Goal: Information Seeking & Learning: Learn about a topic

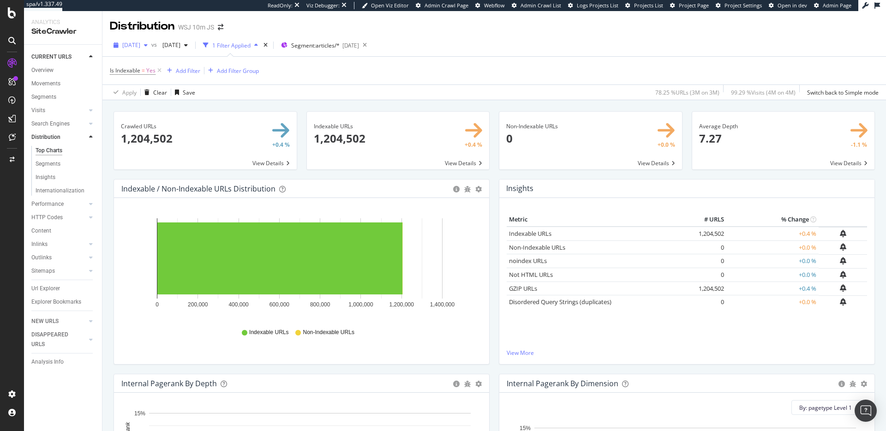
click at [140, 45] on span "2025 Sep. 20th" at bounding box center [131, 45] width 18 height 8
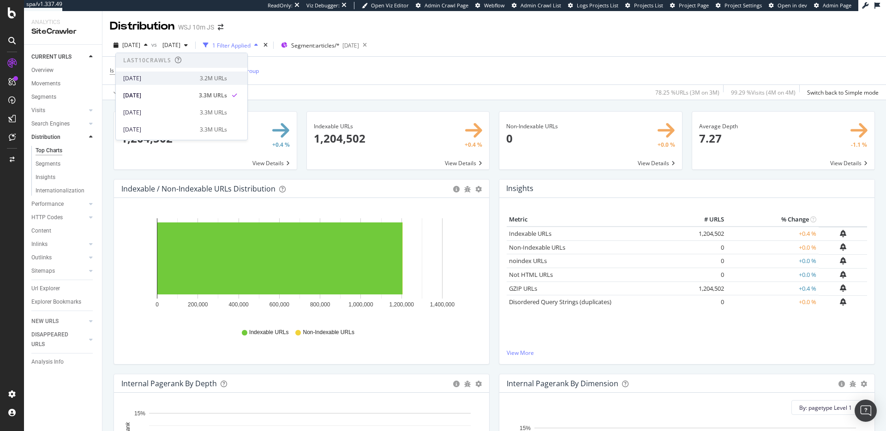
click at [150, 80] on div "[DATE]" at bounding box center [158, 78] width 71 height 8
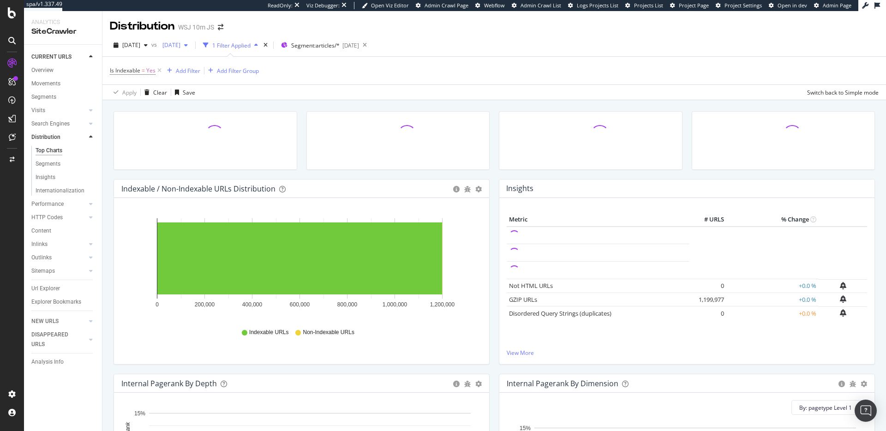
click at [180, 46] on span "2025 Aug. 2nd" at bounding box center [170, 45] width 22 height 8
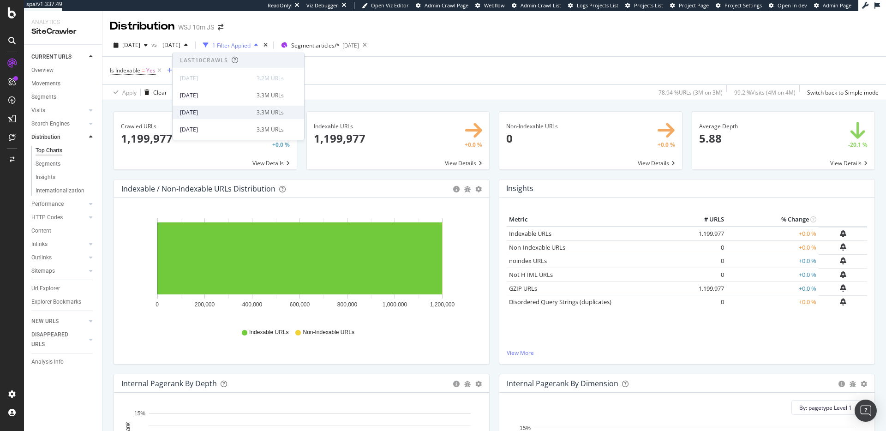
click at [219, 112] on div "2025 Sep. 13th" at bounding box center [215, 112] width 71 height 8
click at [187, 72] on div "Add Filter" at bounding box center [188, 71] width 24 height 8
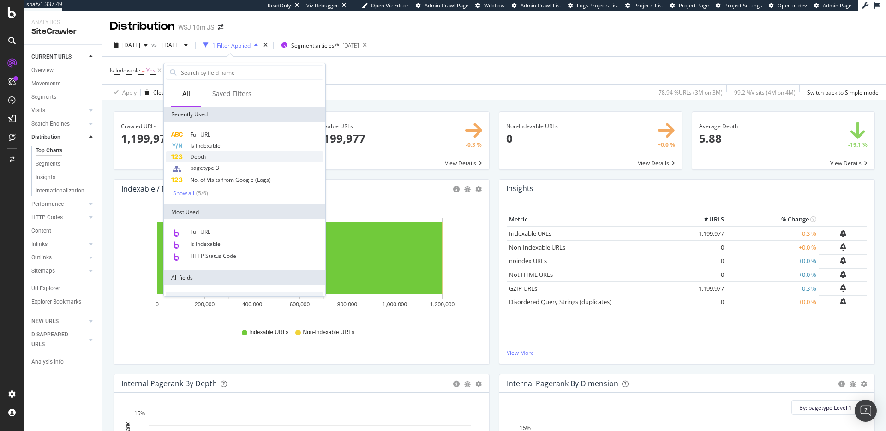
click at [227, 153] on div "Depth" at bounding box center [245, 156] width 158 height 11
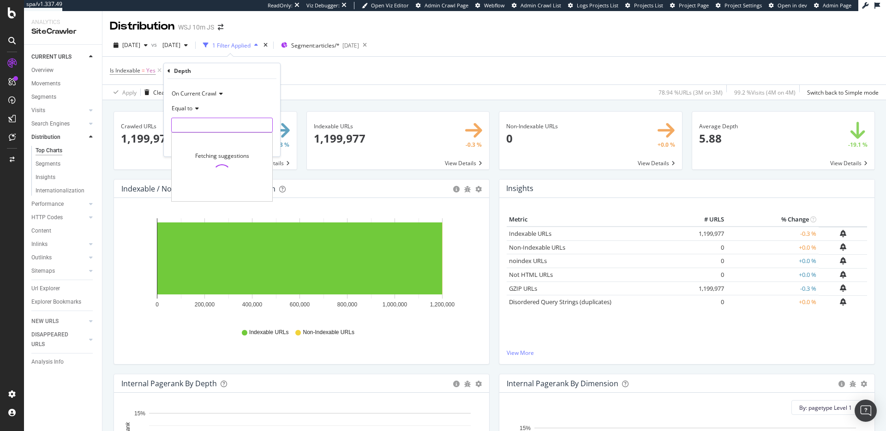
click at [205, 122] on input "number" at bounding box center [222, 125] width 102 height 15
click at [196, 107] on icon at bounding box center [195, 109] width 6 height 6
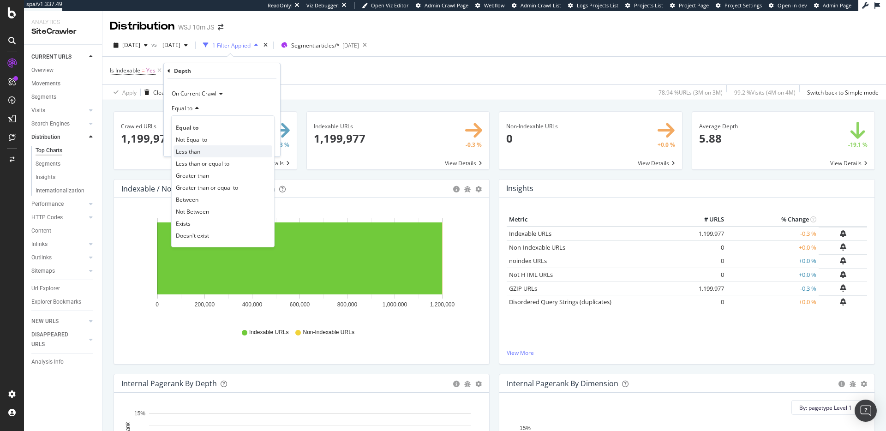
click at [200, 154] on span "Less than" at bounding box center [188, 152] width 24 height 8
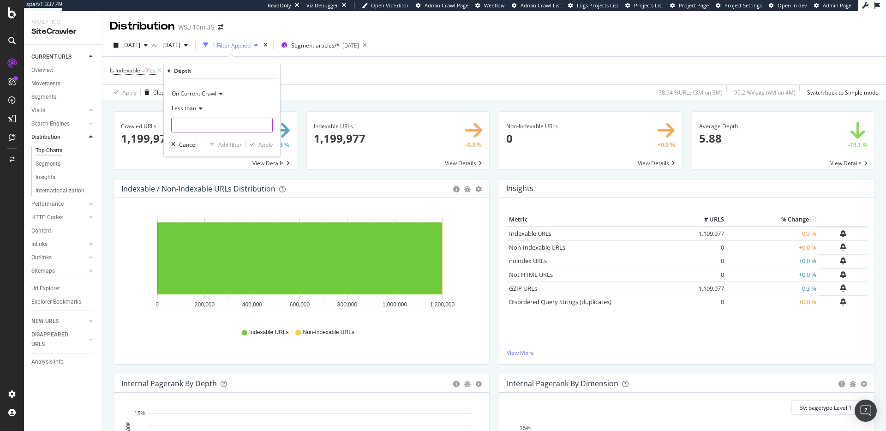
click at [231, 128] on input "number" at bounding box center [222, 125] width 102 height 15
type input "6"
click at [266, 147] on div "Apply" at bounding box center [265, 145] width 14 height 8
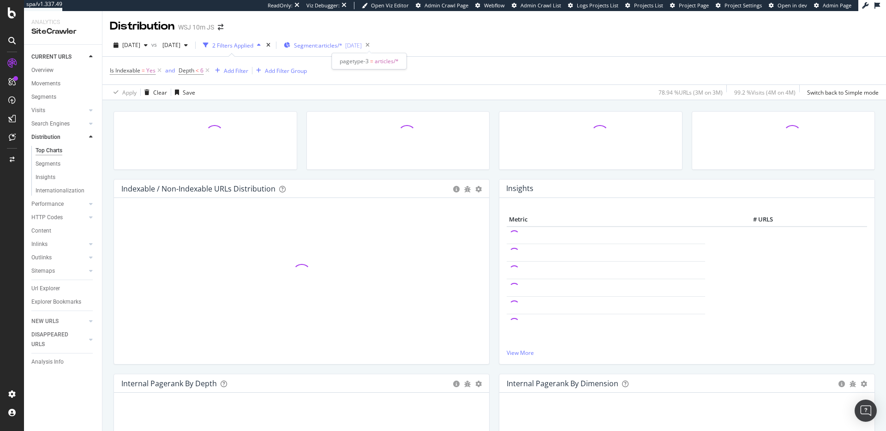
click at [342, 44] on span "Segment: articles/*" at bounding box center [318, 46] width 48 height 8
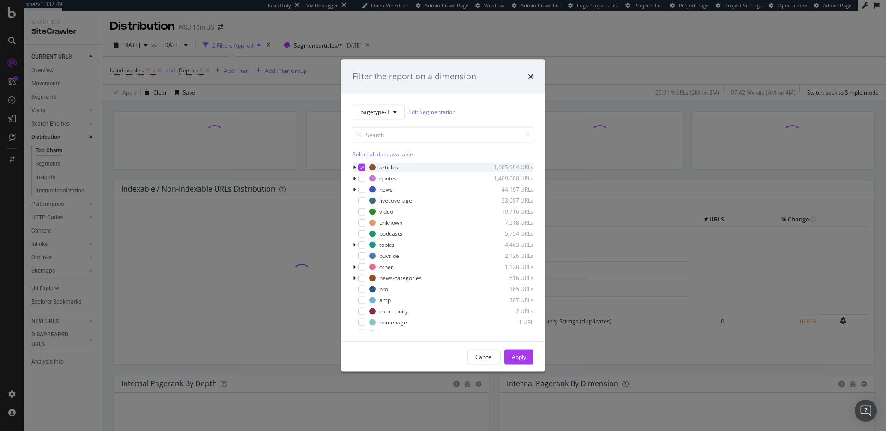
click at [361, 168] on icon "modal" at bounding box center [362, 167] width 4 height 5
click at [357, 190] on div "modal" at bounding box center [356, 189] width 6 height 9
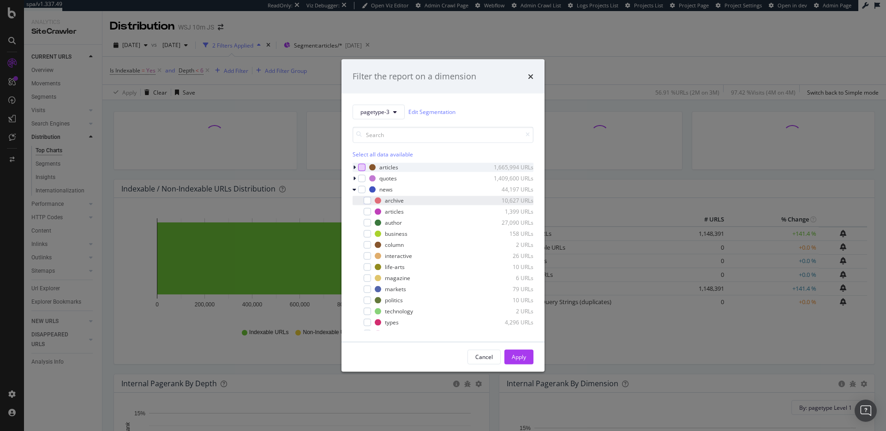
click at [366, 200] on div "modal" at bounding box center [367, 200] width 7 height 7
click at [526, 358] on div "Apply" at bounding box center [519, 357] width 14 height 8
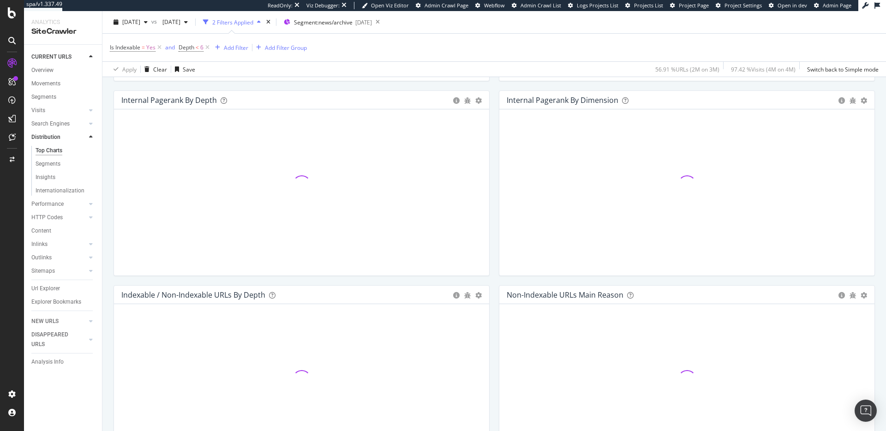
scroll to position [607, 0]
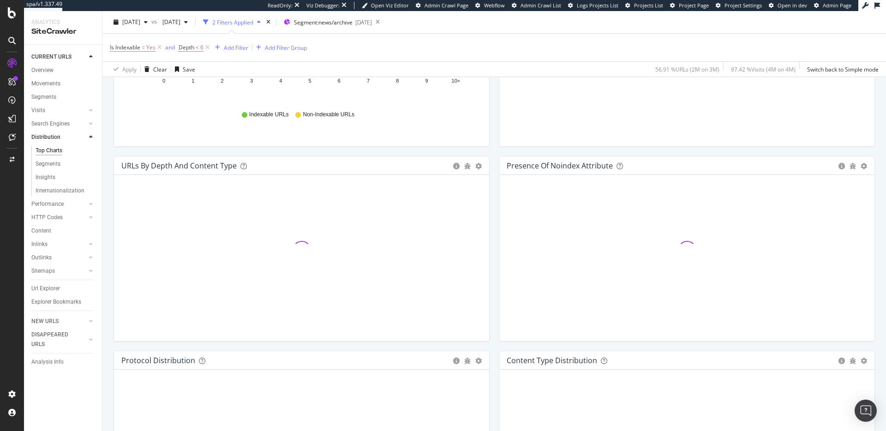
click at [54, 287] on div "Url Explorer" at bounding box center [45, 289] width 29 height 10
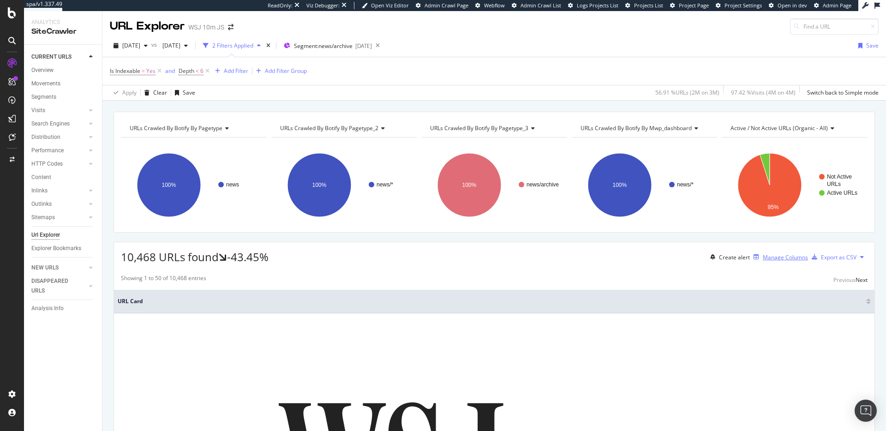
click at [763, 256] on div "Manage Columns" at bounding box center [785, 257] width 45 height 8
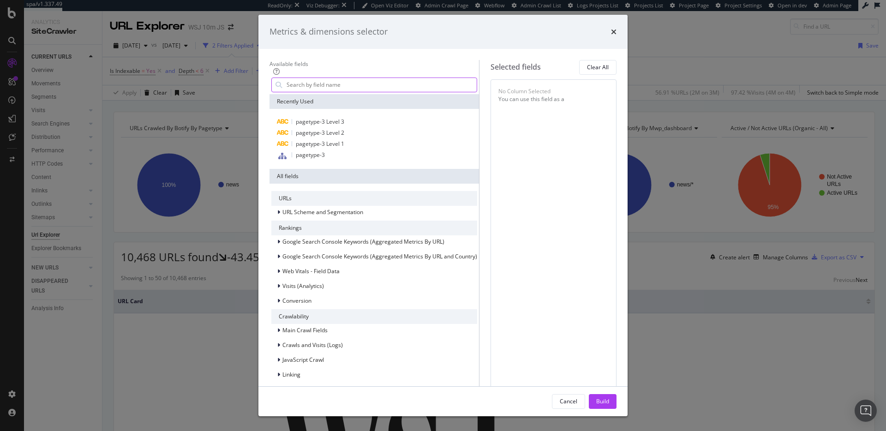
click at [392, 92] on input "modal" at bounding box center [381, 85] width 191 height 14
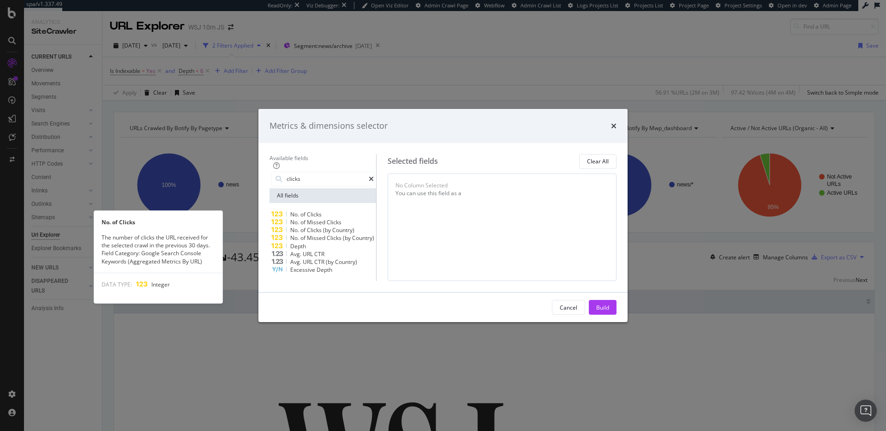
type input "clicks"
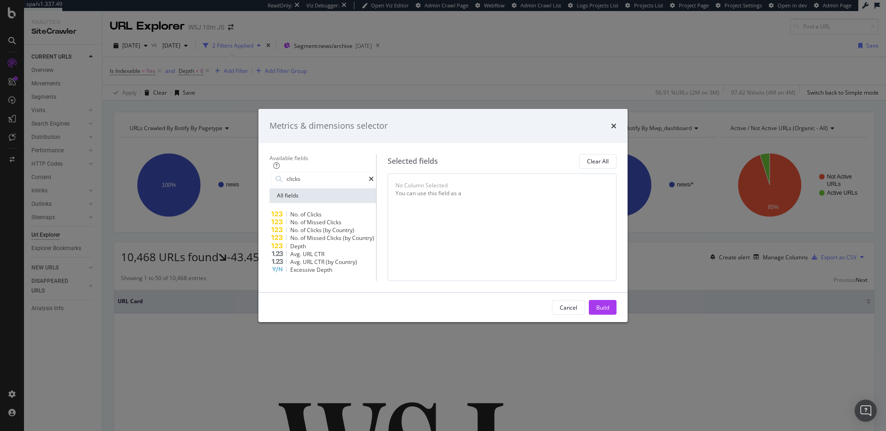
click at [315, 210] on div "No. of Clicks" at bounding box center [322, 214] width 103 height 8
click at [609, 314] on div "Build" at bounding box center [602, 307] width 13 height 14
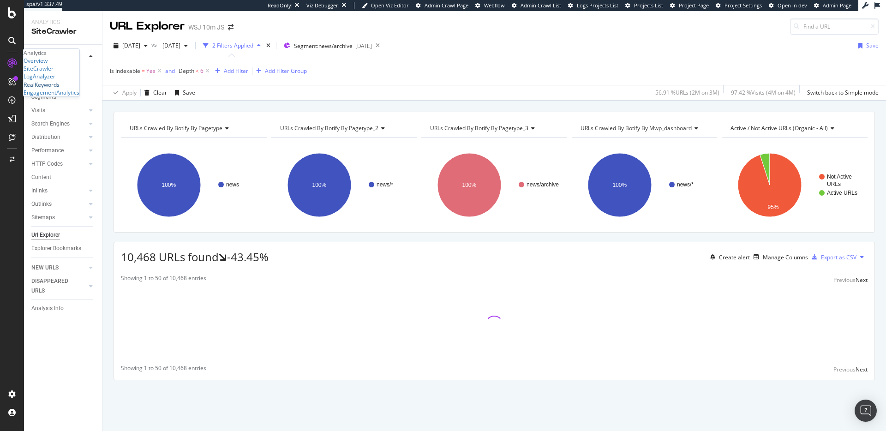
click at [60, 89] on div "RealKeywords" at bounding box center [42, 85] width 36 height 8
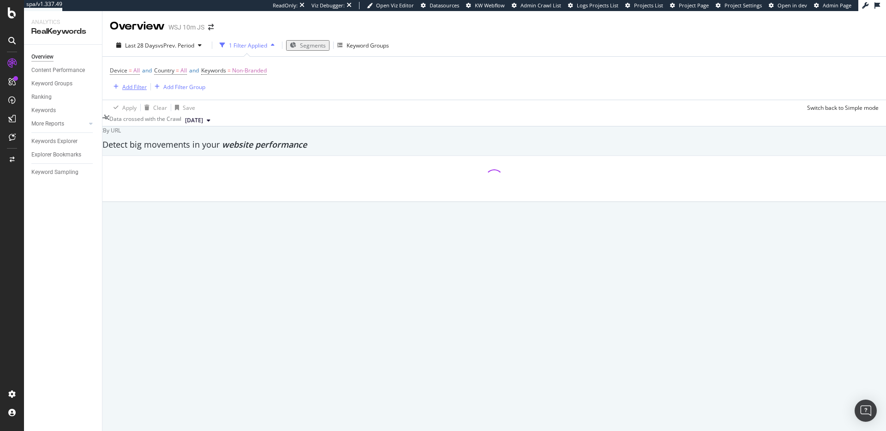
click at [135, 87] on div "Add Filter" at bounding box center [134, 87] width 24 height 8
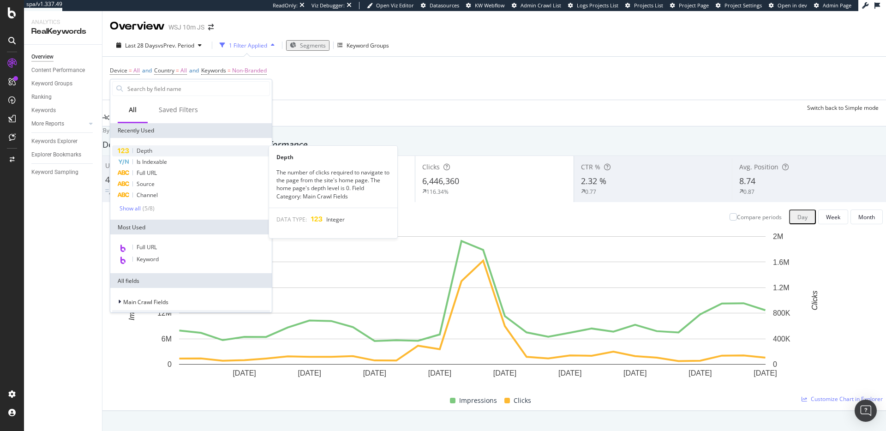
click at [164, 147] on div "Depth" at bounding box center [191, 150] width 158 height 11
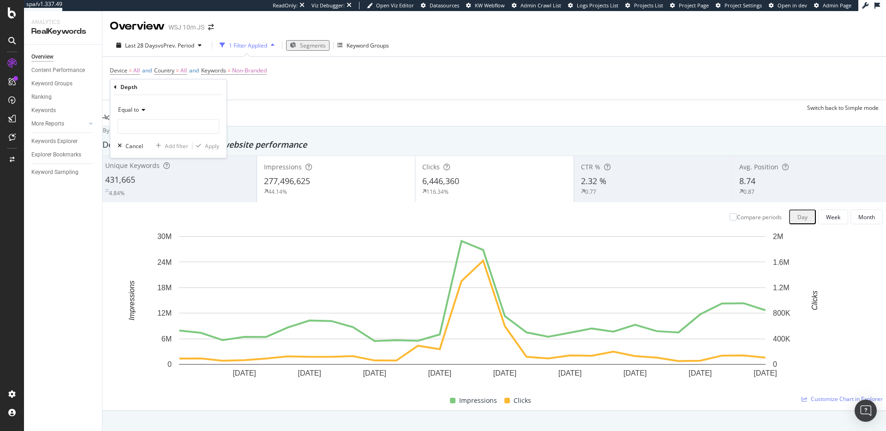
click at [141, 108] on icon at bounding box center [142, 110] width 6 height 6
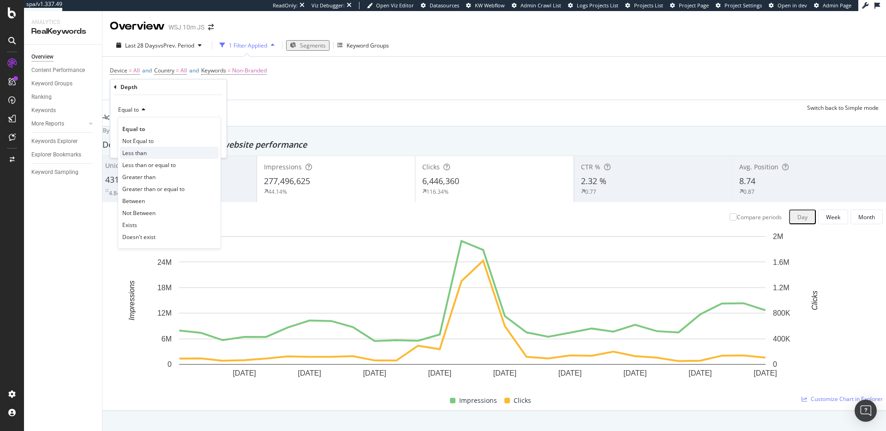
click at [144, 153] on span "Less than" at bounding box center [134, 153] width 24 height 8
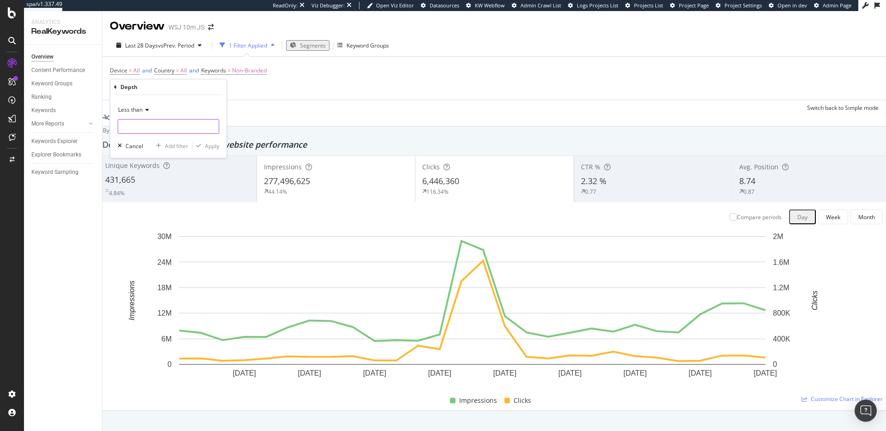
click at [167, 124] on input "number" at bounding box center [169, 126] width 102 height 15
type input "6"
click at [212, 145] on div "Apply" at bounding box center [212, 146] width 14 height 8
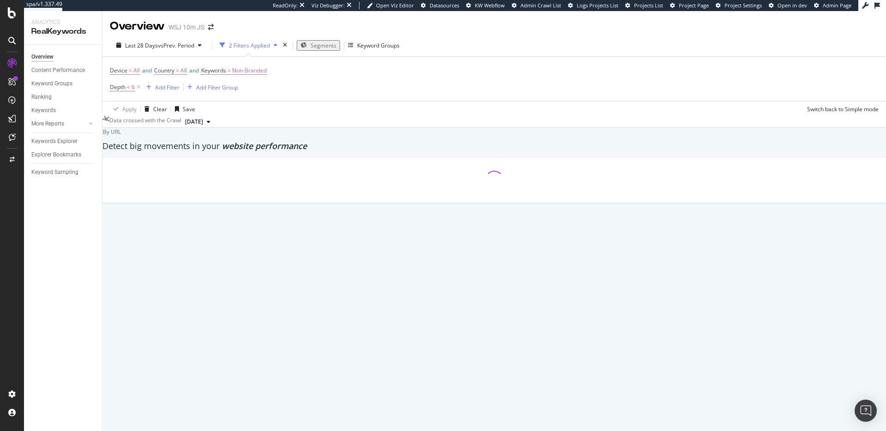
click at [319, 47] on span "Segments" at bounding box center [324, 46] width 26 height 8
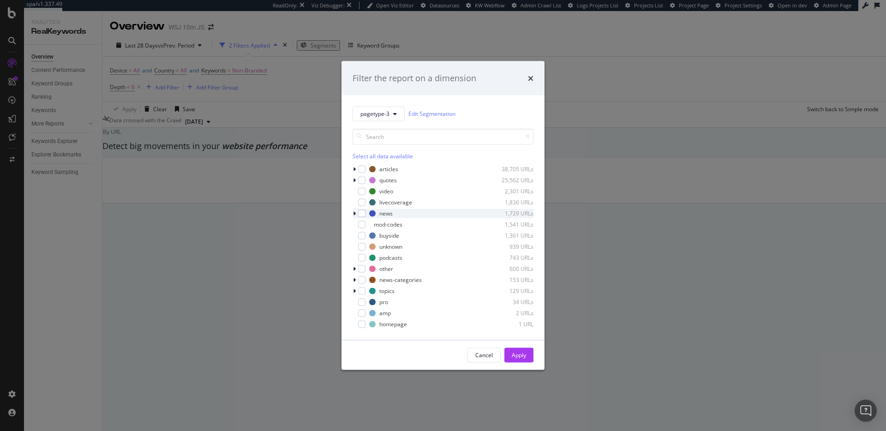
click at [357, 214] on div "modal" at bounding box center [356, 213] width 6 height 9
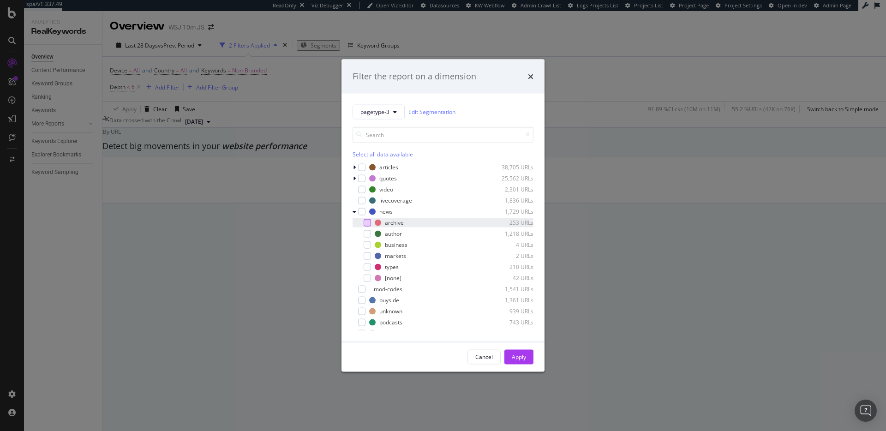
click at [367, 220] on div "modal" at bounding box center [367, 222] width 7 height 7
click at [509, 354] on button "Apply" at bounding box center [518, 356] width 29 height 15
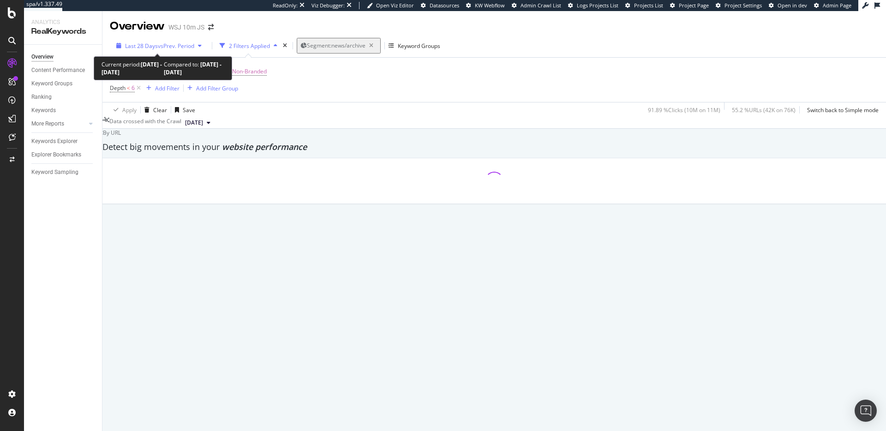
click at [177, 46] on span "vs Prev. Period" at bounding box center [176, 46] width 36 height 8
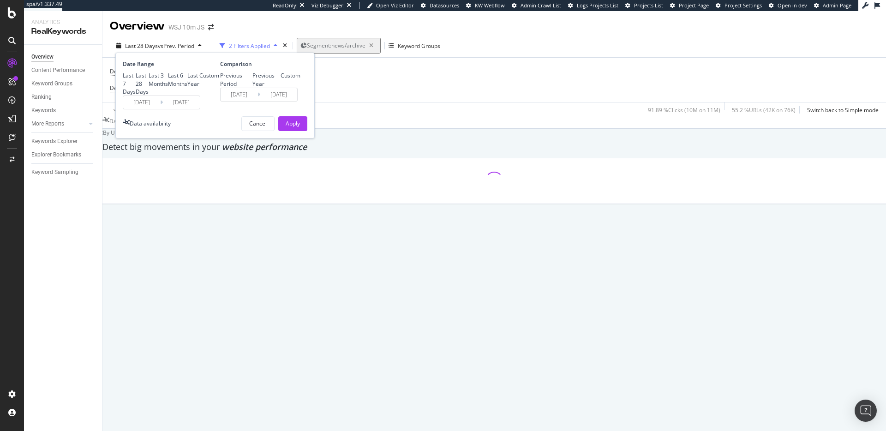
click at [136, 74] on div "Last 7 Days" at bounding box center [129, 84] width 13 height 24
type input "2025/09/18"
type input "2025/09/11"
type input "2025/09/17"
click at [293, 127] on div "Apply" at bounding box center [293, 124] width 14 height 8
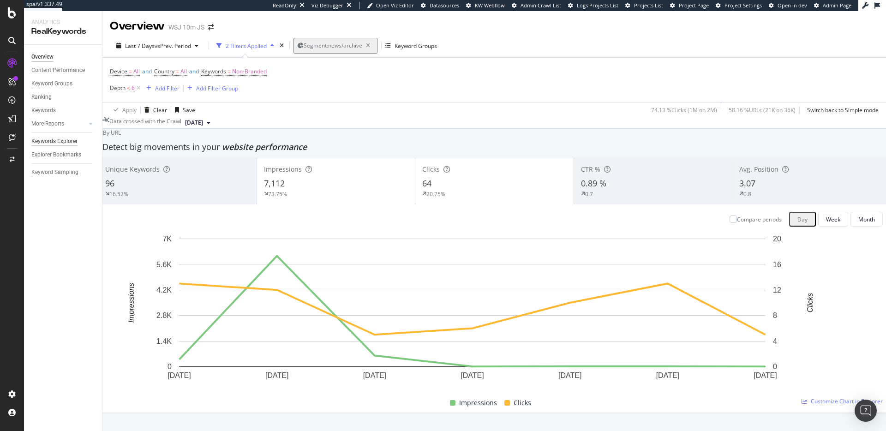
click at [65, 141] on div "Keywords Explorer" at bounding box center [54, 142] width 46 height 10
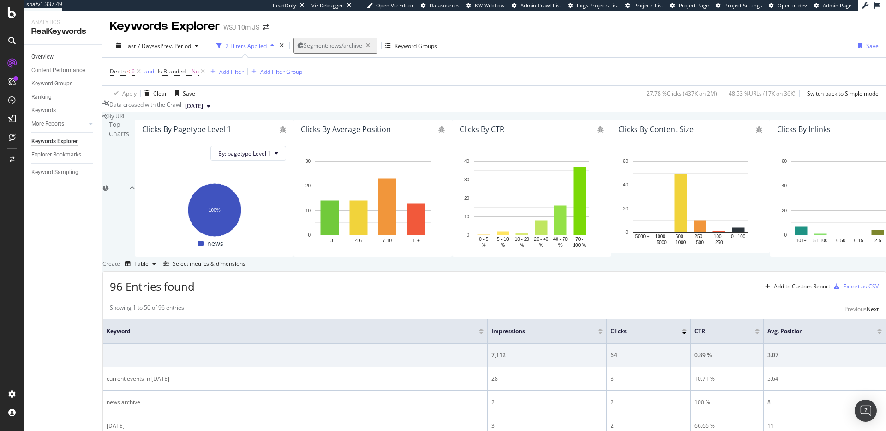
click at [66, 59] on link "Overview" at bounding box center [63, 57] width 64 height 10
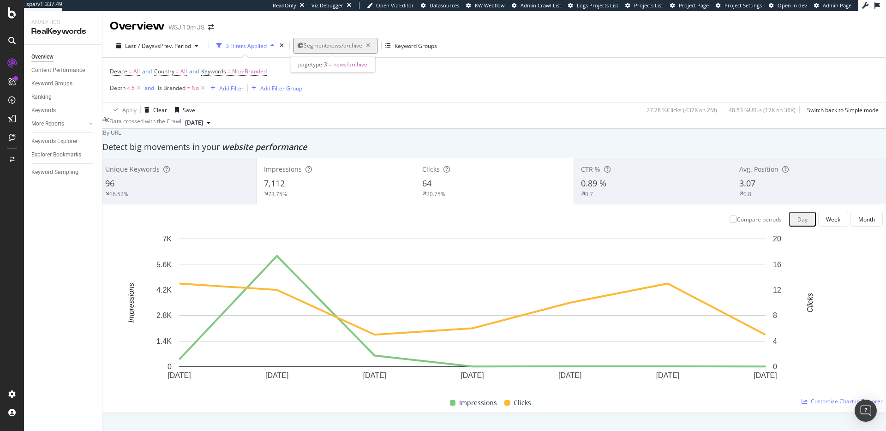
click at [328, 47] on span "Segment: news/archive" at bounding box center [333, 46] width 59 height 8
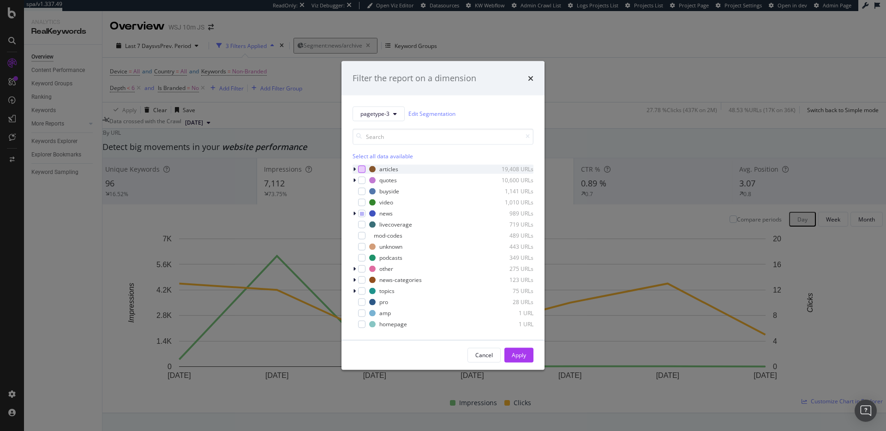
click at [361, 167] on div "modal" at bounding box center [361, 168] width 7 height 7
click at [520, 355] on div "Apply" at bounding box center [519, 355] width 14 height 8
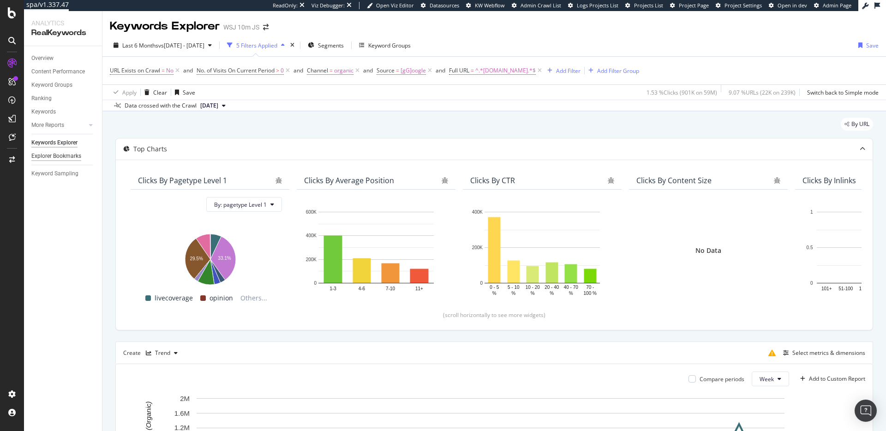
scroll to position [164, 0]
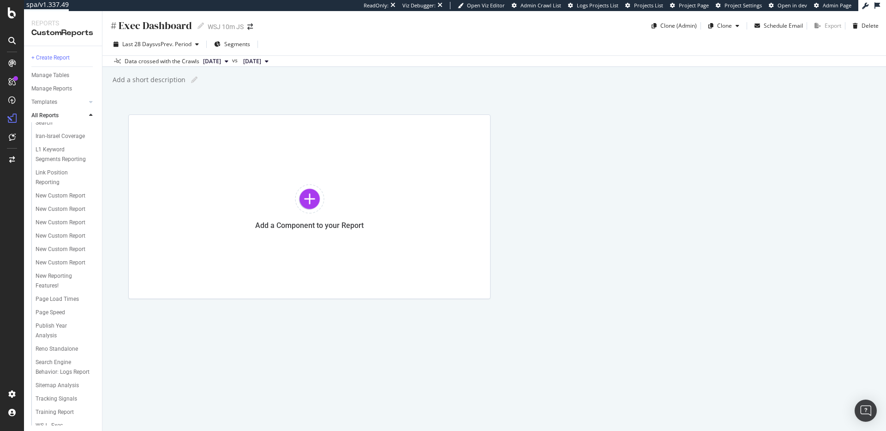
scroll to position [388, 0]
click at [55, 368] on div "WSJ - Exec Performance Dashboard" at bounding box center [63, 362] width 54 height 29
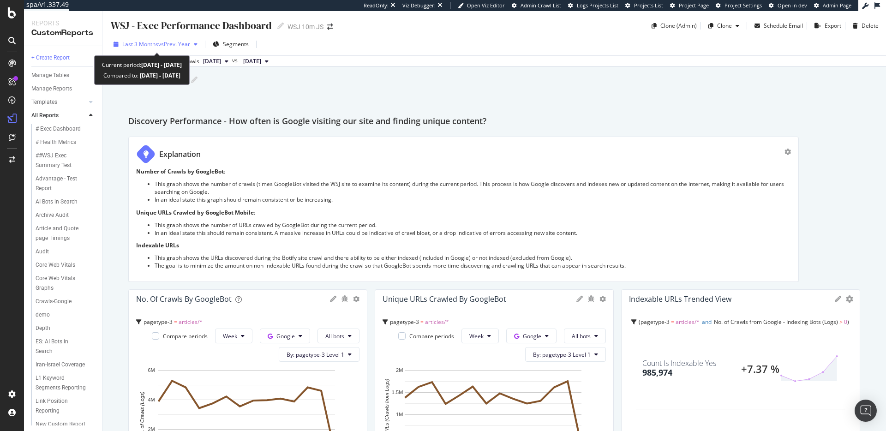
click at [156, 42] on span "Last 3 Months" at bounding box center [140, 44] width 36 height 8
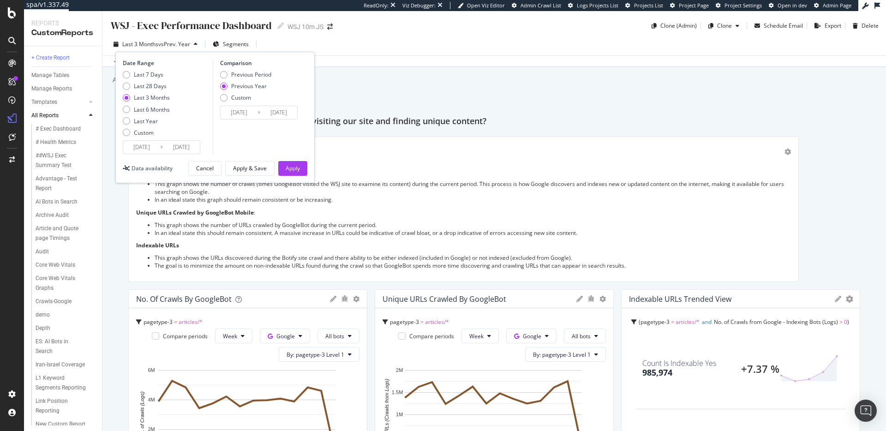
click at [149, 149] on input "2025/06/30" at bounding box center [141, 147] width 37 height 13
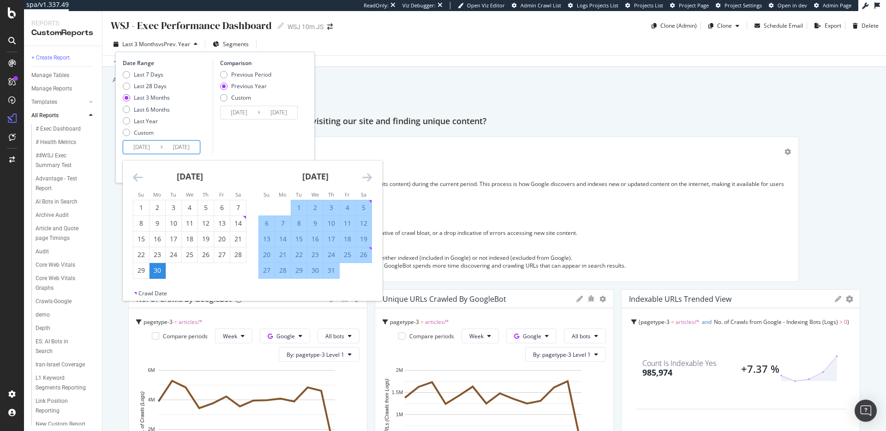
click at [369, 173] on icon "Move forward to switch to the next month." at bounding box center [367, 177] width 10 height 11
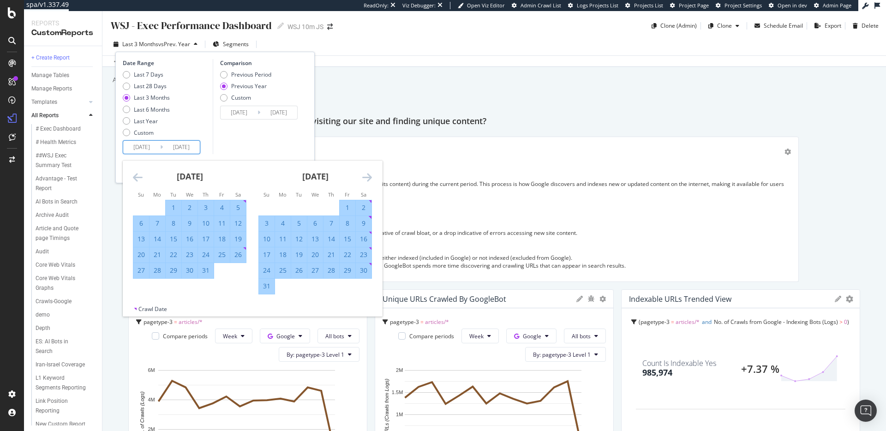
click at [369, 173] on icon "Move forward to switch to the next month." at bounding box center [367, 177] width 10 height 11
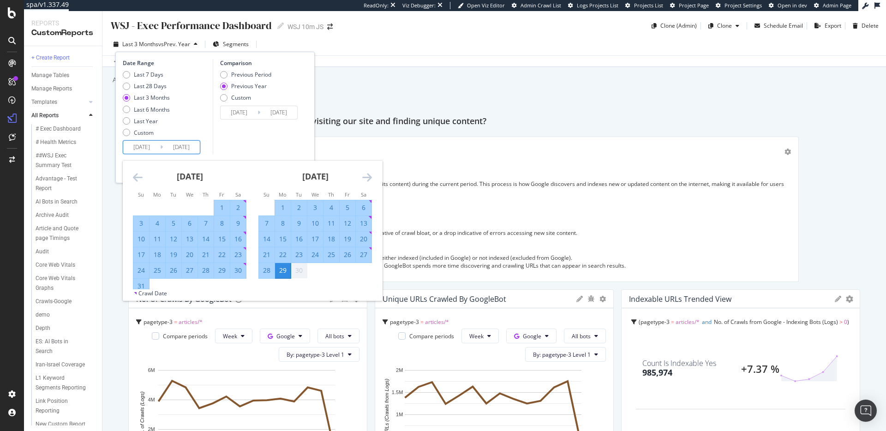
click at [369, 173] on icon "Move forward to switch to the next month." at bounding box center [367, 177] width 10 height 11
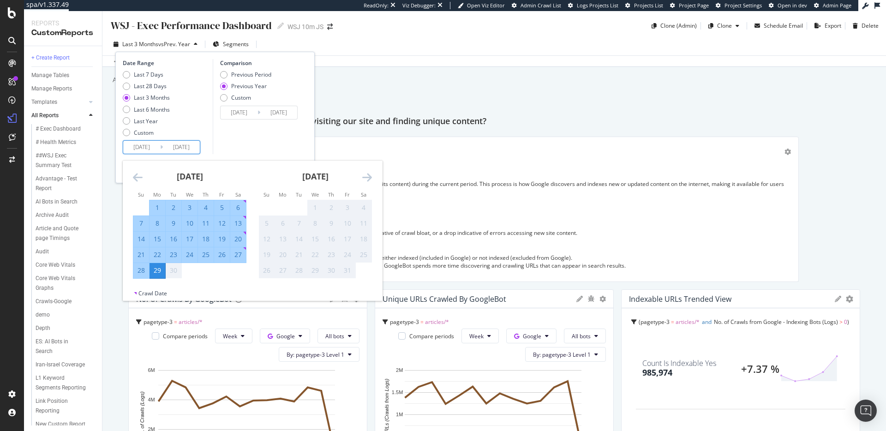
click at [140, 182] on icon "Move backward to switch to the previous month." at bounding box center [138, 177] width 10 height 11
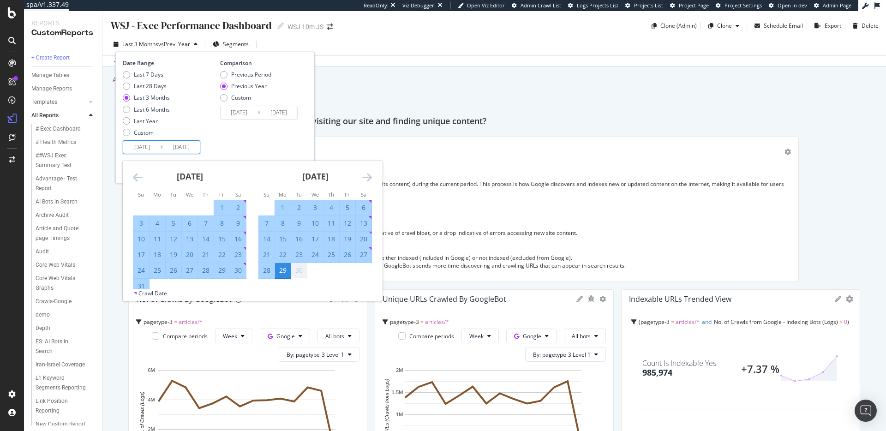
click at [221, 207] on div "1" at bounding box center [222, 207] width 16 height 9
type input "2025/08/01"
type input "2024/08/02"
click at [144, 283] on div "31" at bounding box center [141, 285] width 16 height 9
type input "2025/08/31"
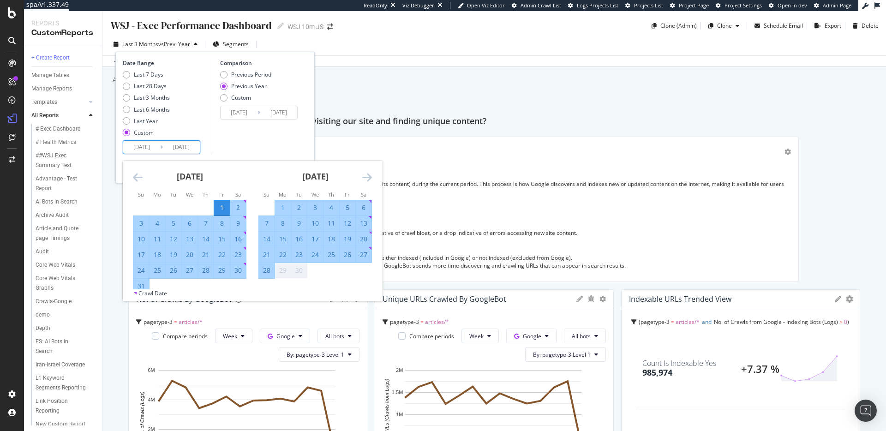
type input "2024/09/01"
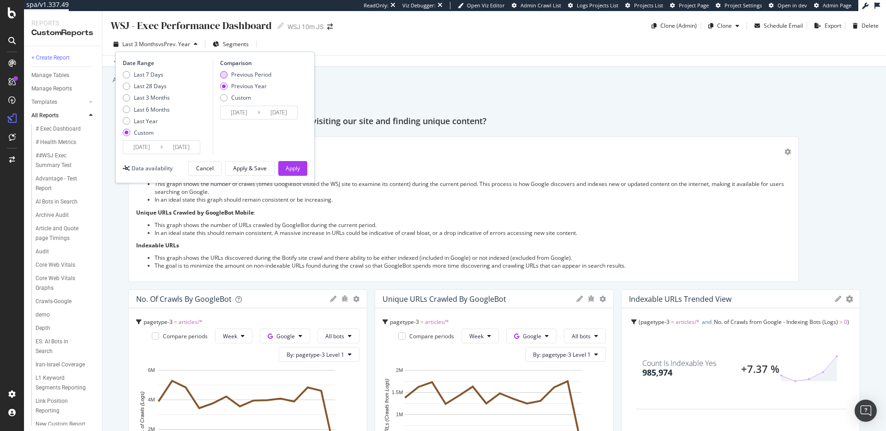
click at [263, 71] on div "Previous Period" at bounding box center [251, 75] width 40 height 8
type input "2025/07/01"
type input "2025/07/31"
click at [299, 169] on div "Apply" at bounding box center [293, 168] width 14 height 8
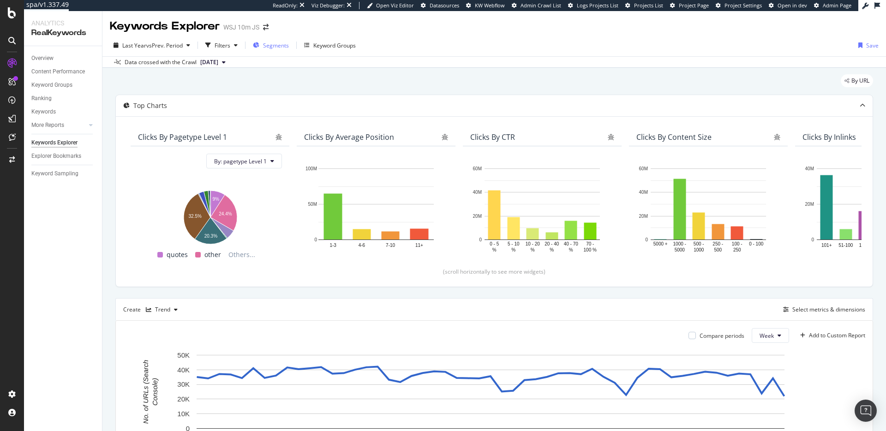
click at [286, 43] on span "Segments" at bounding box center [276, 46] width 26 height 8
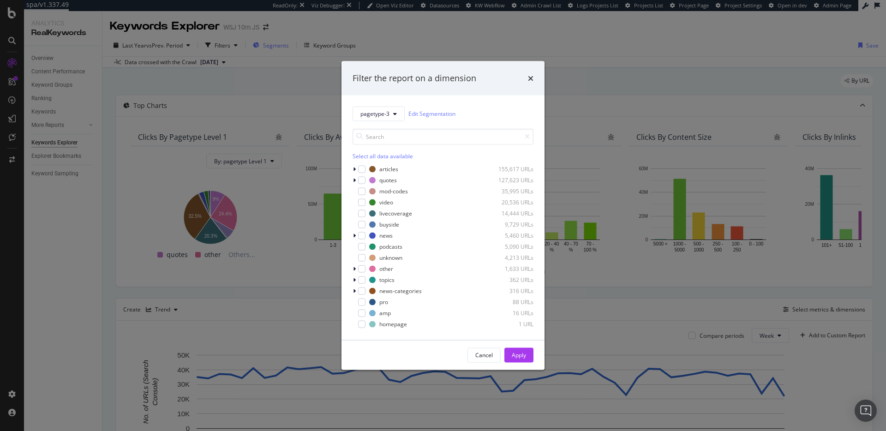
click at [272, 43] on div "Filter the report on a dimension pagetype-3 Edit Segmentation Select all data a…" at bounding box center [443, 215] width 886 height 431
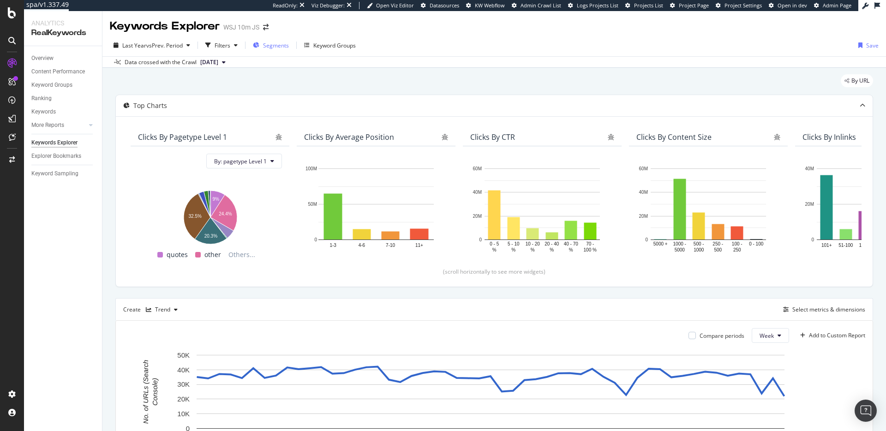
click at [273, 42] on span "Segments" at bounding box center [276, 46] width 26 height 8
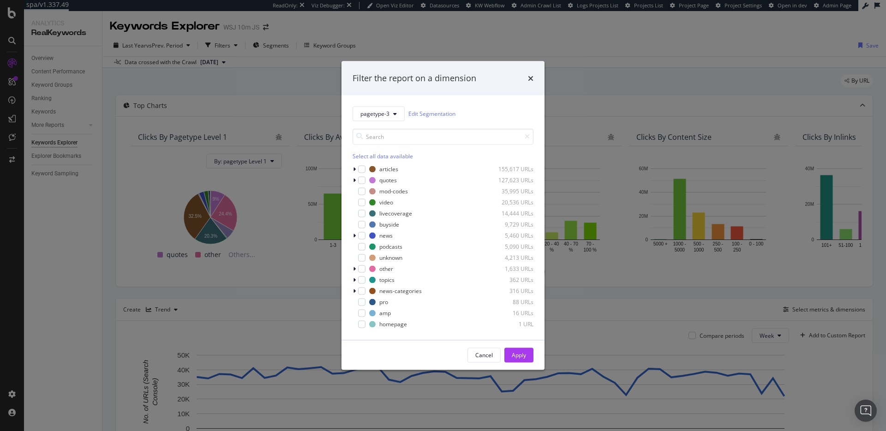
click at [379, 155] on div "Select all data available" at bounding box center [443, 156] width 181 height 8
click at [361, 180] on icon "modal" at bounding box center [362, 180] width 4 height 5
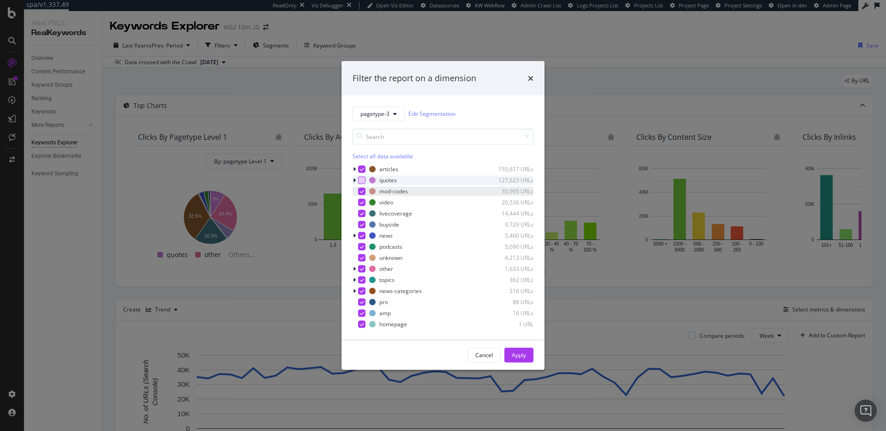
click at [363, 190] on icon "modal" at bounding box center [362, 191] width 4 height 5
click at [360, 215] on icon "modal" at bounding box center [362, 213] width 4 height 5
click at [363, 297] on div "articles 155,617 URLs quotes 127,623 URLs mod-codes 35,995 URLs video 20,536 UR…" at bounding box center [443, 246] width 181 height 164
click at [363, 303] on icon "modal" at bounding box center [362, 301] width 4 height 5
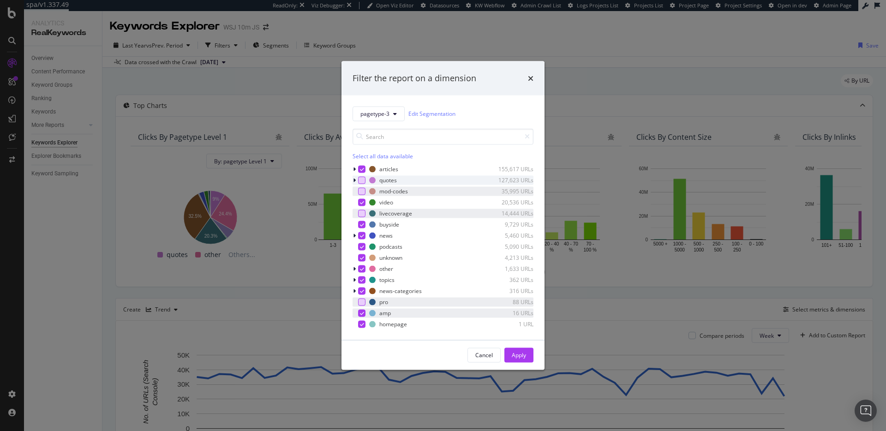
click at [362, 312] on icon "modal" at bounding box center [362, 313] width 4 height 5
click at [514, 357] on div "Apply" at bounding box center [519, 355] width 14 height 8
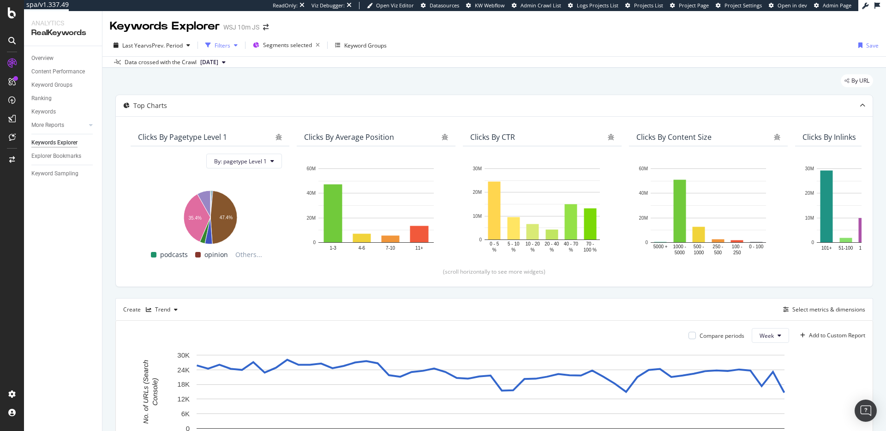
click at [226, 41] on div "Filters" at bounding box center [222, 45] width 40 height 14
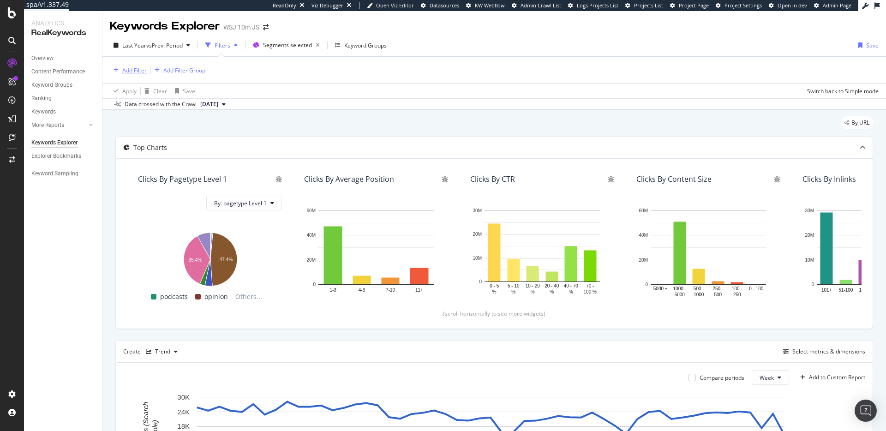
click at [130, 75] on div "Add Filter" at bounding box center [128, 70] width 37 height 10
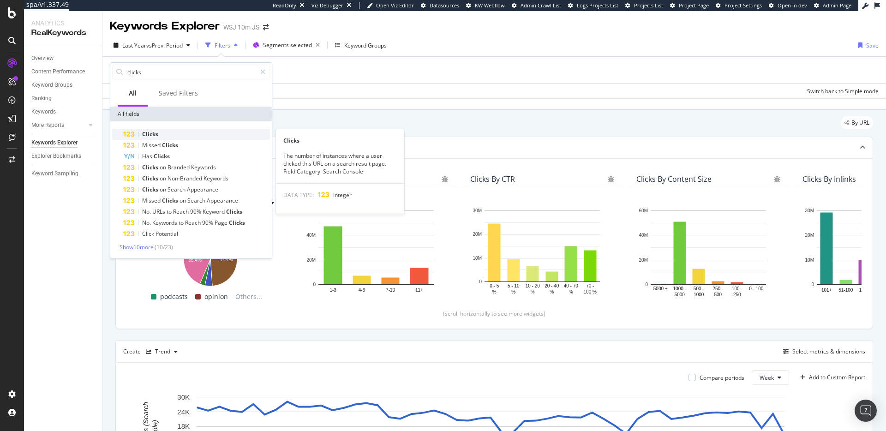
type input "clicks"
click at [171, 135] on div "Clicks" at bounding box center [196, 134] width 147 height 11
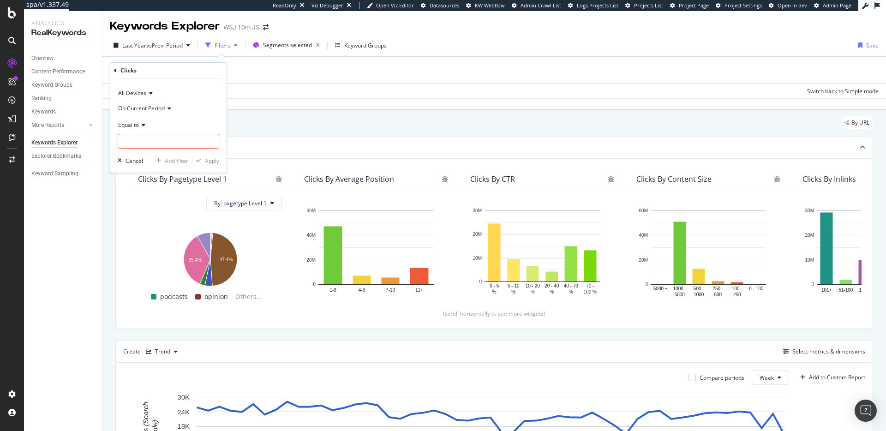
click at [141, 123] on icon at bounding box center [142, 125] width 6 height 6
click at [144, 191] on span "Greater than" at bounding box center [138, 192] width 33 height 8
click at [155, 144] on input "number" at bounding box center [169, 141] width 102 height 15
type input "0"
drag, startPoint x: 209, startPoint y: 161, endPoint x: 365, endPoint y: 137, distance: 157.0
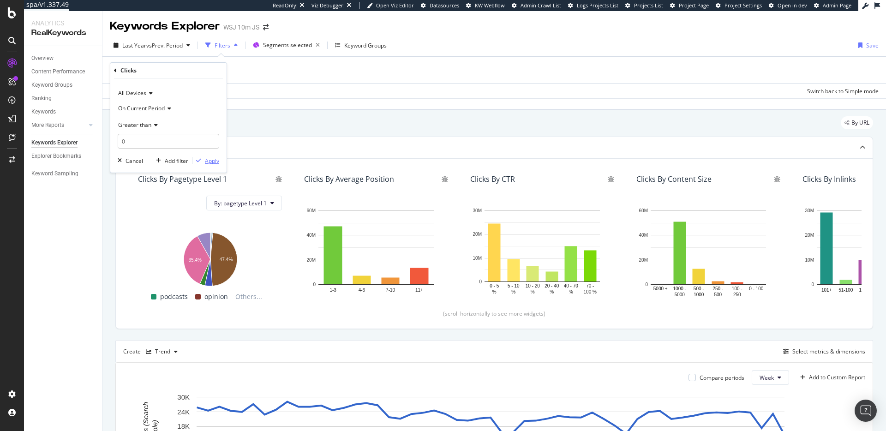
click at [210, 161] on div "Apply" at bounding box center [212, 161] width 14 height 8
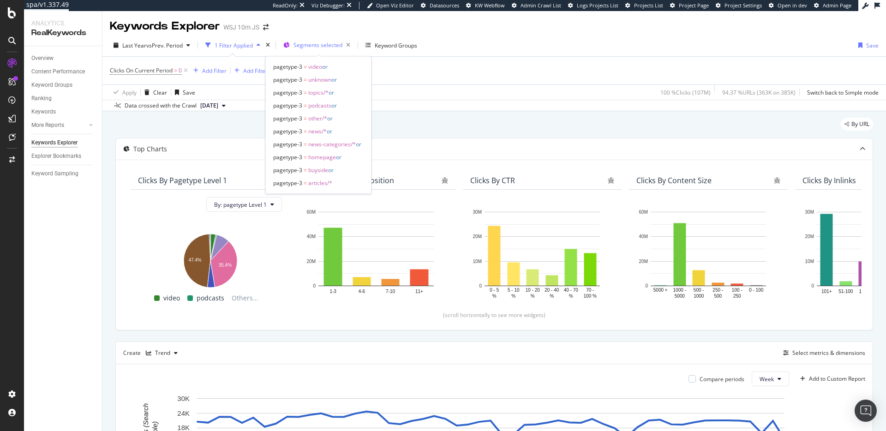
click at [321, 39] on div "Segments selected" at bounding box center [323, 45] width 60 height 13
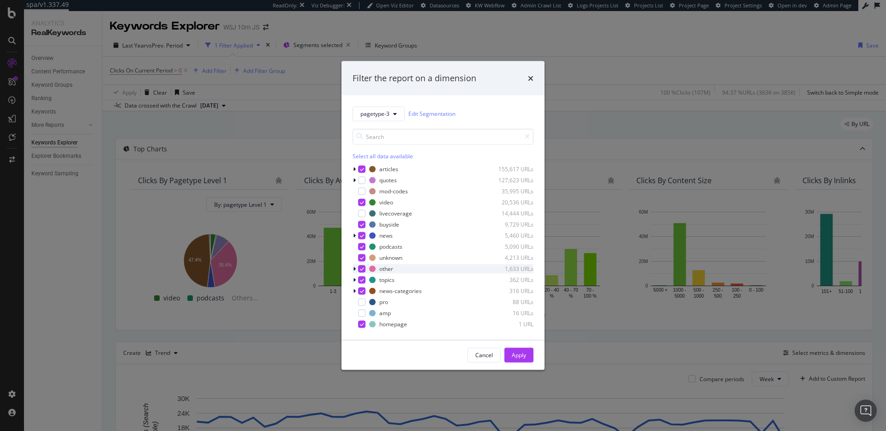
click at [355, 268] on icon "modal" at bounding box center [354, 269] width 3 height 6
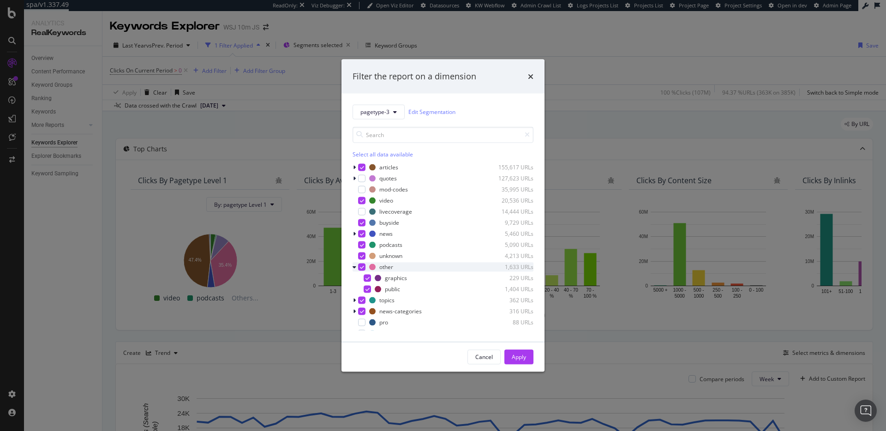
click at [356, 267] on div "modal" at bounding box center [356, 266] width 6 height 9
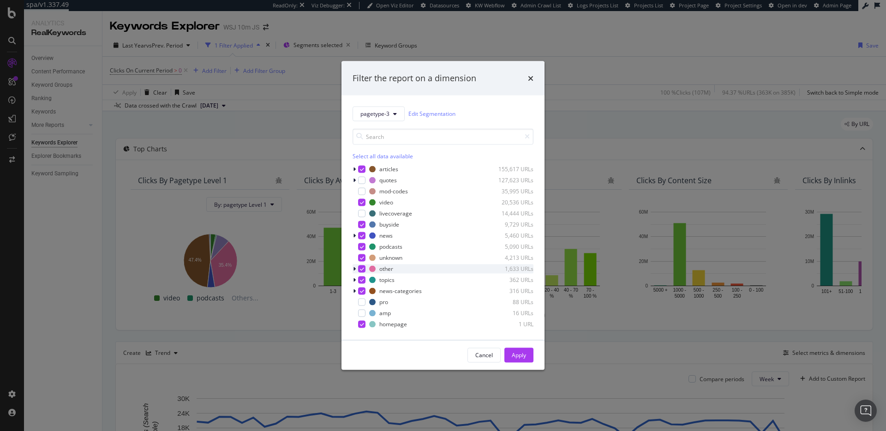
click at [362, 267] on icon "modal" at bounding box center [362, 268] width 4 height 5
click at [362, 223] on icon "modal" at bounding box center [362, 224] width 4 height 5
click at [520, 354] on div "Apply" at bounding box center [519, 355] width 14 height 8
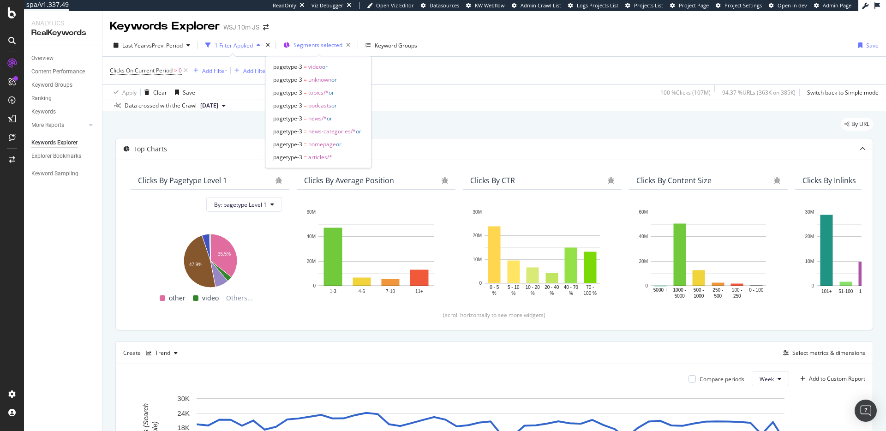
click at [327, 46] on span "Segments selected" at bounding box center [317, 45] width 49 height 8
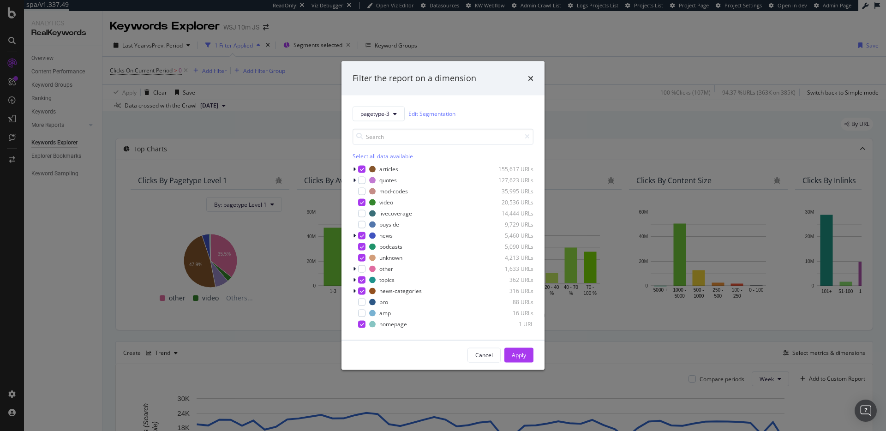
click at [385, 158] on div "Select all data available" at bounding box center [443, 156] width 181 height 8
click at [385, 158] on div "Unselect all data available" at bounding box center [443, 156] width 181 height 8
drag, startPoint x: 362, startPoint y: 169, endPoint x: 366, endPoint y: 191, distance: 22.5
click at [362, 169] on div "modal" at bounding box center [361, 168] width 7 height 7
click at [357, 237] on div "modal" at bounding box center [356, 235] width 6 height 9
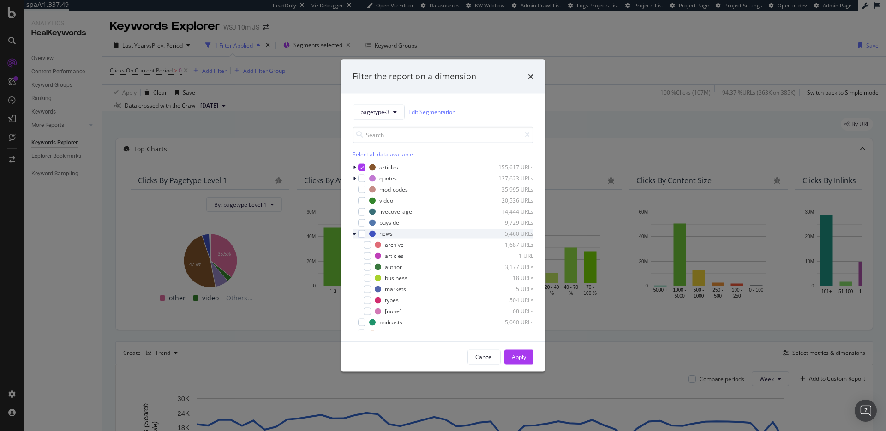
click at [356, 235] on icon "modal" at bounding box center [355, 234] width 4 height 6
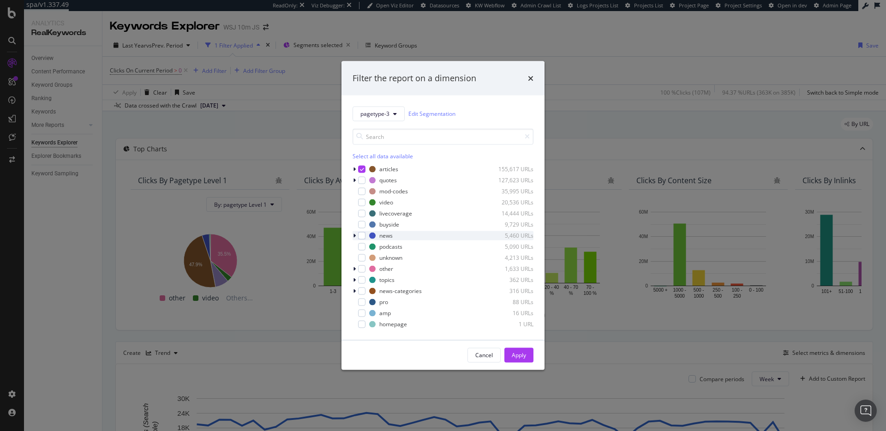
click at [356, 235] on div "modal" at bounding box center [356, 235] width 6 height 9
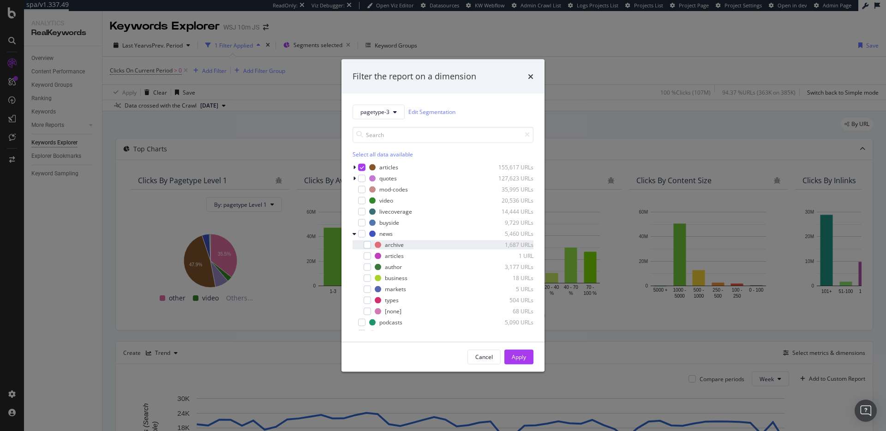
click at [363, 243] on div "modal" at bounding box center [361, 244] width 6 height 9
click at [356, 167] on div "modal" at bounding box center [356, 166] width 6 height 9
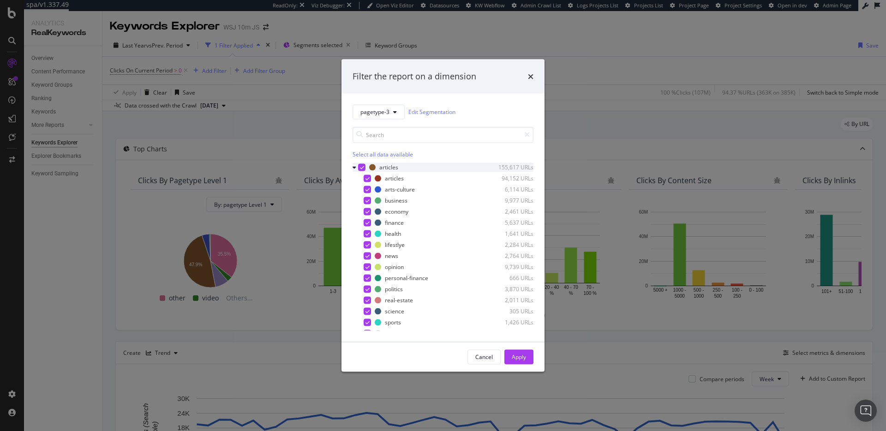
click at [356, 167] on icon "modal" at bounding box center [355, 167] width 4 height 6
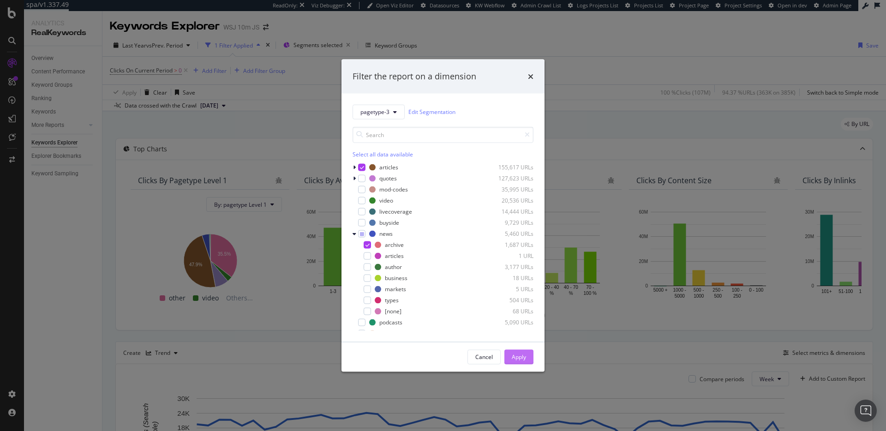
click at [527, 354] on button "Apply" at bounding box center [518, 356] width 29 height 15
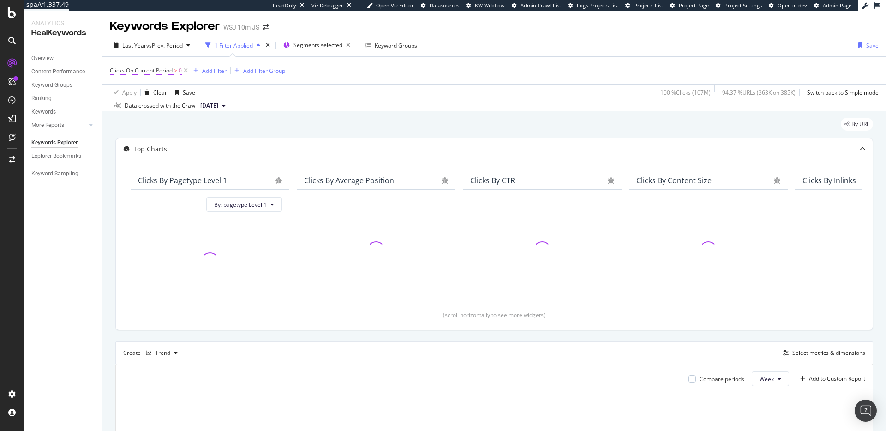
click at [161, 70] on span "Clicks On Current Period" at bounding box center [141, 70] width 63 height 8
click at [153, 139] on input "0" at bounding box center [169, 140] width 102 height 15
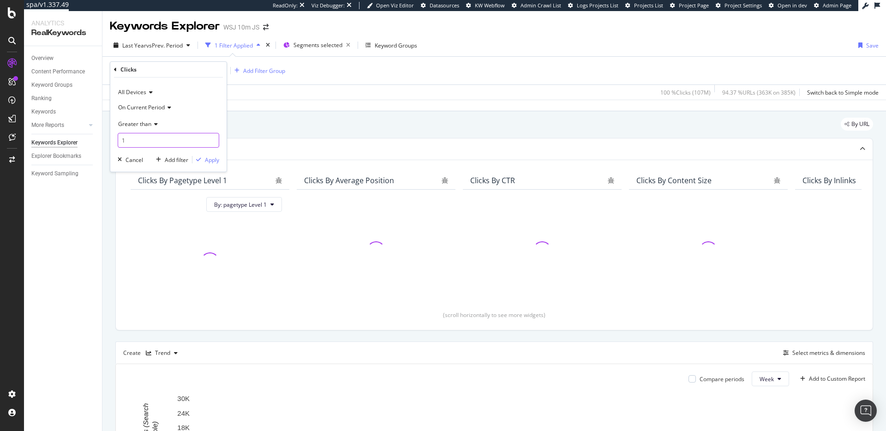
type input "10"
click at [219, 159] on div "Apply" at bounding box center [212, 160] width 14 height 8
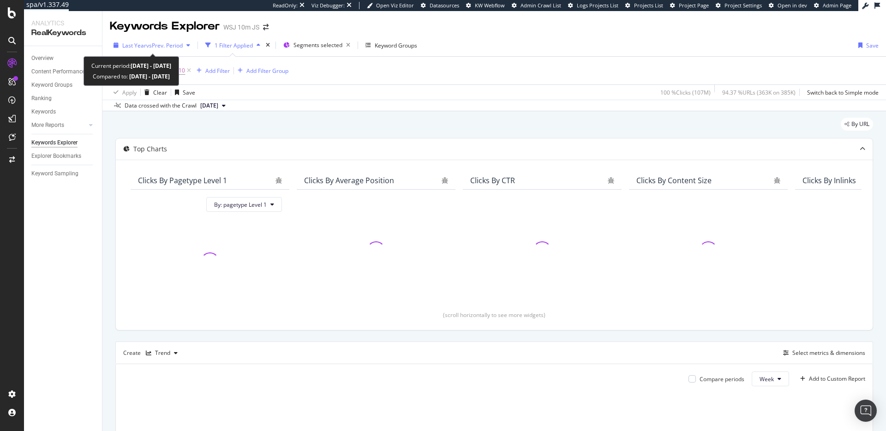
click at [154, 43] on span "vs Prev. Period" at bounding box center [164, 46] width 36 height 8
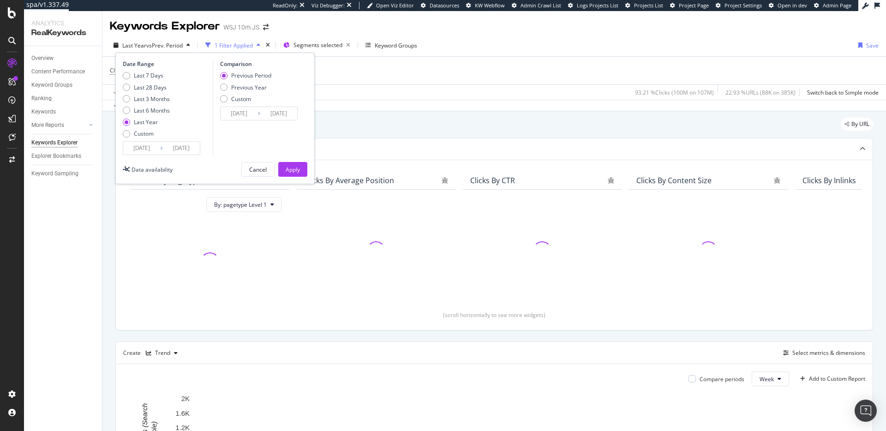
click at [418, 120] on div "By URL" at bounding box center [494, 128] width 758 height 20
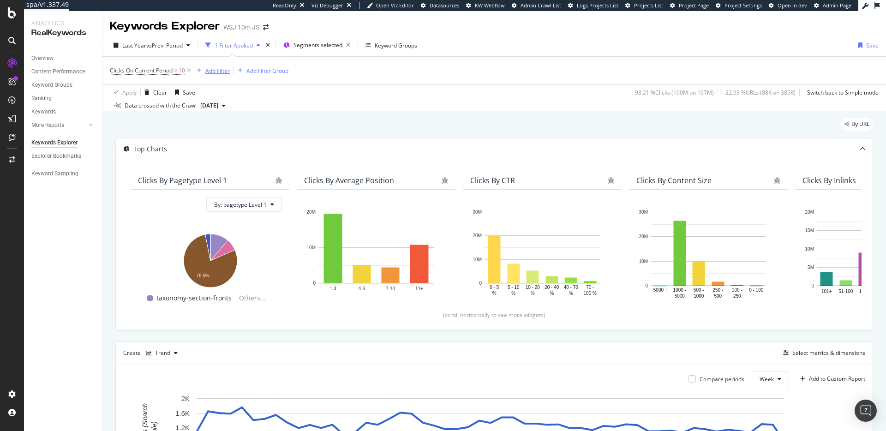
click at [207, 69] on div "Add Filter" at bounding box center [217, 71] width 24 height 8
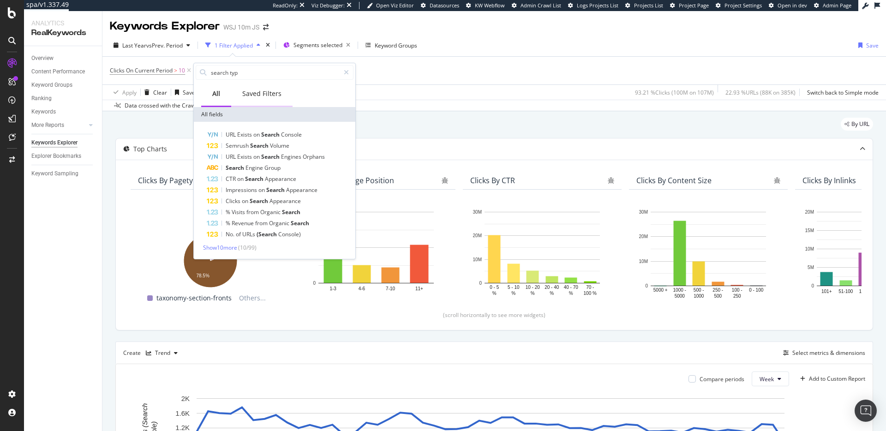
type input "search type"
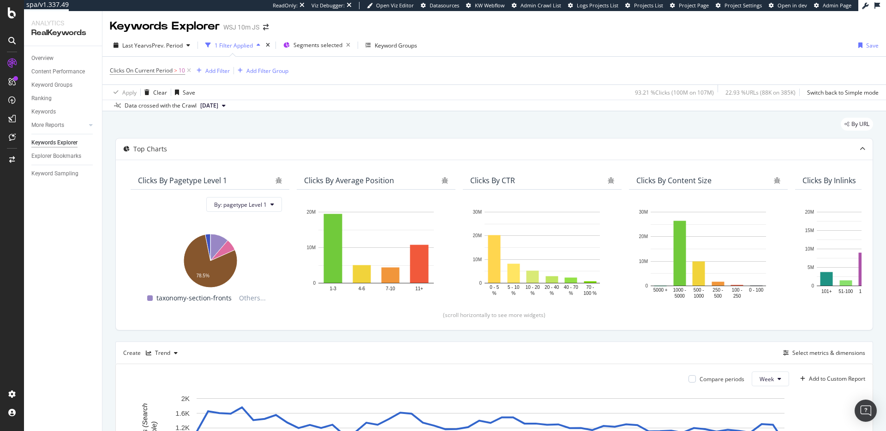
click at [419, 87] on div "Apply Clear Save 93.21 % Clicks ( 100M on 107M ) 22.93 % URLs ( 88K on 385K ) S…" at bounding box center [493, 91] width 783 height 15
click at [11, 17] on icon at bounding box center [12, 12] width 8 height 11
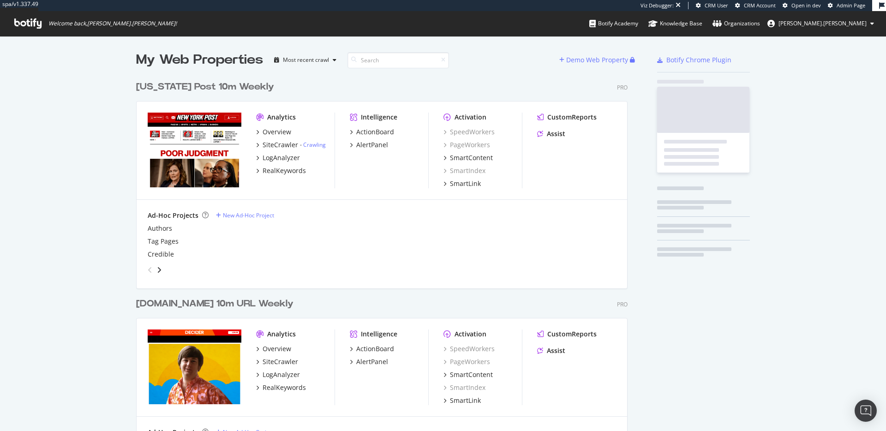
scroll to position [2676, 492]
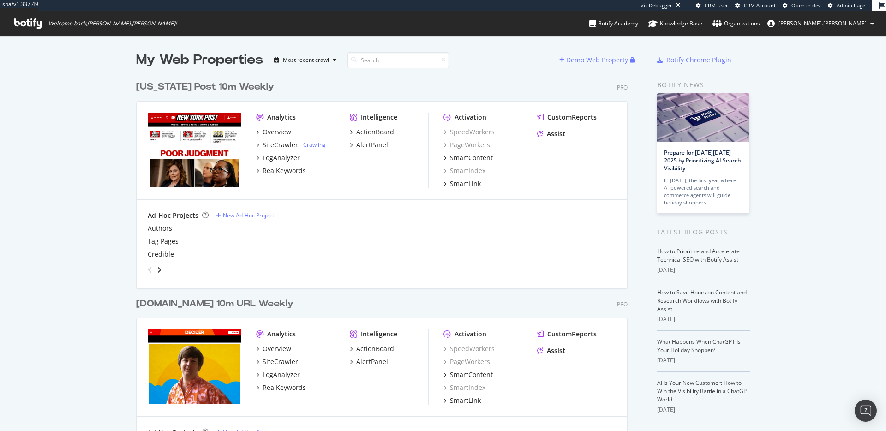
click at [847, 4] on span "Admin Page" at bounding box center [851, 5] width 29 height 7
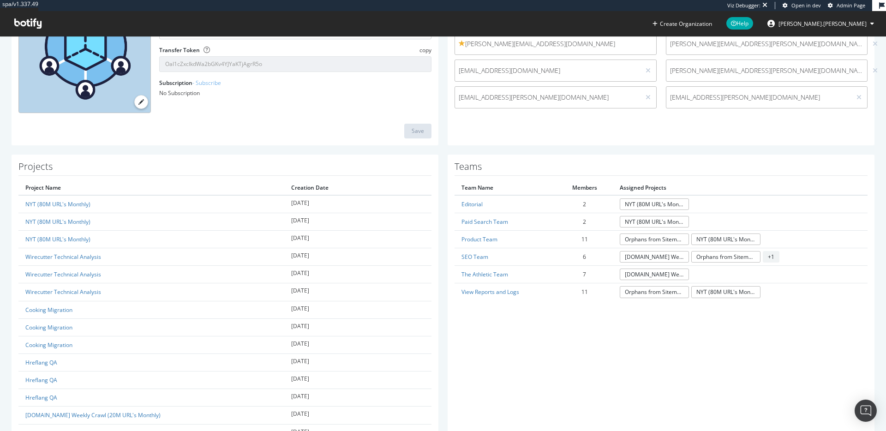
scroll to position [151, 0]
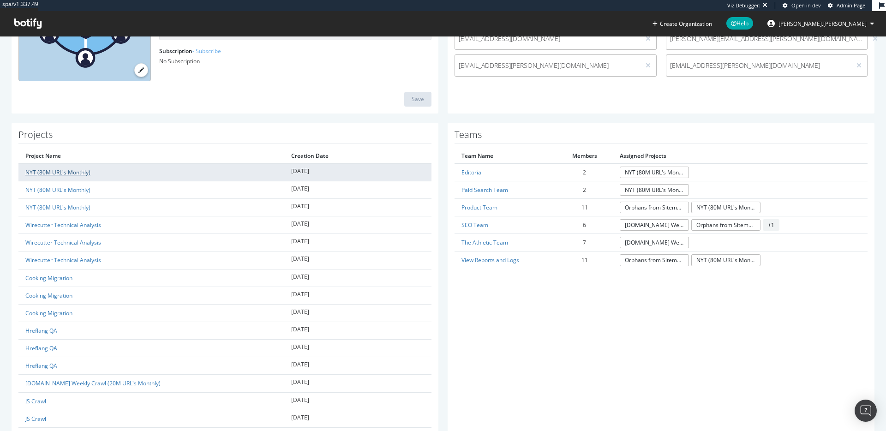
click at [80, 173] on link "NYT (80M URL's Monthly)" at bounding box center [57, 172] width 65 height 8
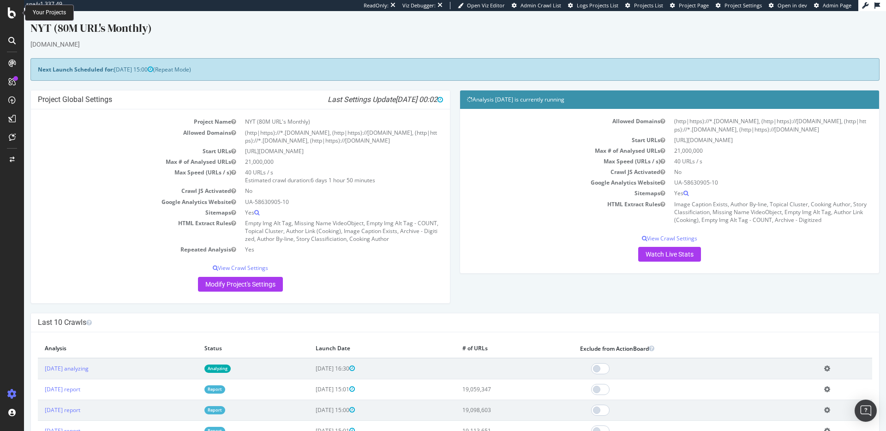
click at [10, 12] on icon at bounding box center [12, 12] width 8 height 11
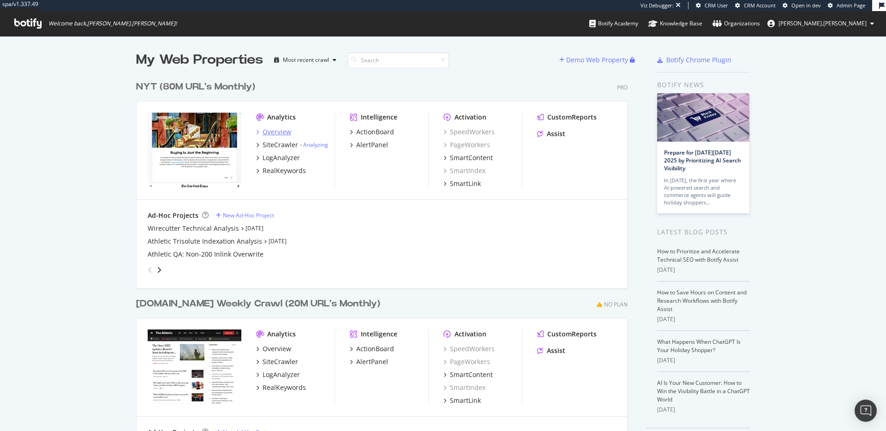
click at [269, 134] on div "Overview" at bounding box center [277, 131] width 29 height 9
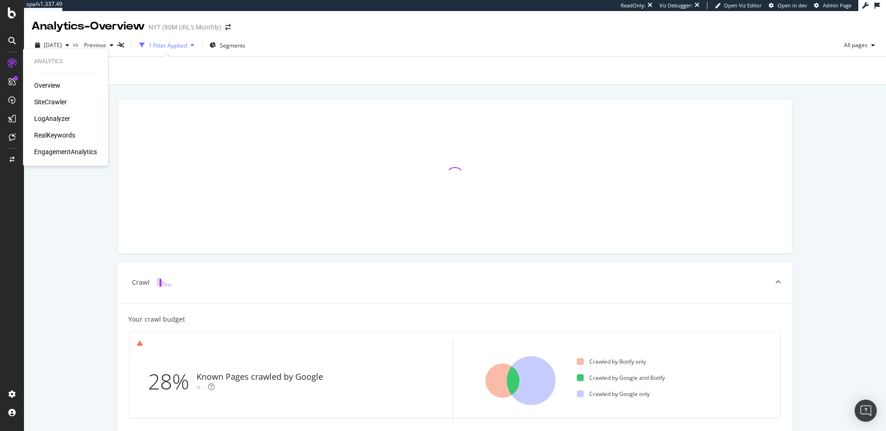
click at [51, 134] on div "RealKeywords" at bounding box center [54, 135] width 41 height 9
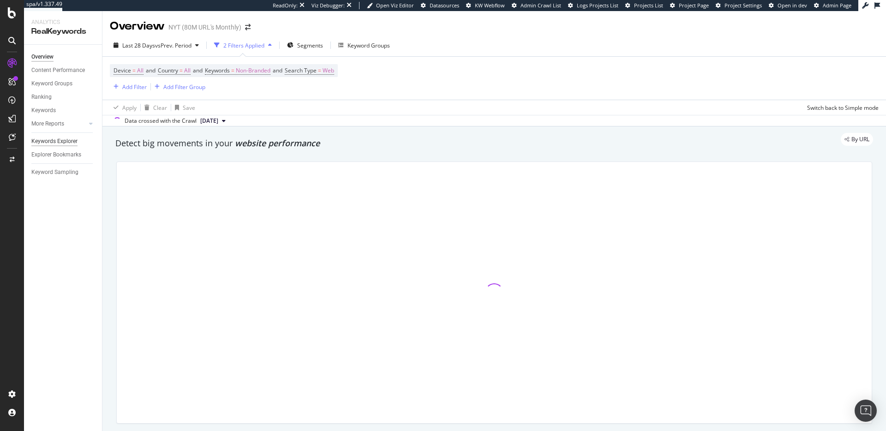
click at [59, 143] on div "Keywords Explorer" at bounding box center [54, 142] width 46 height 10
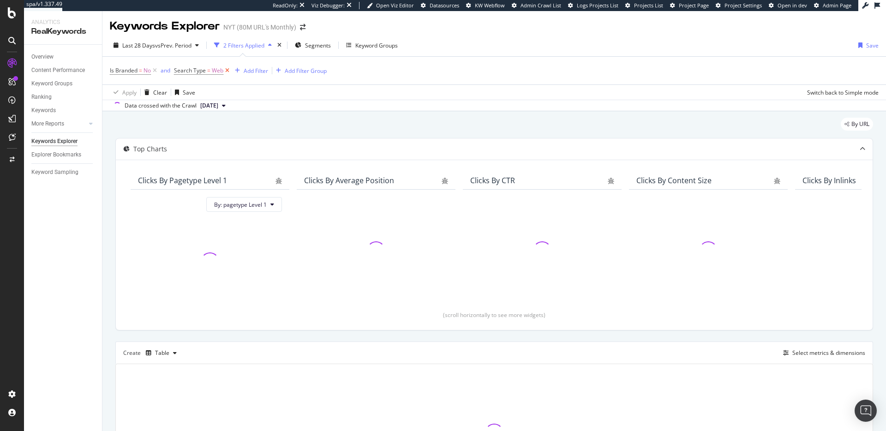
click at [229, 71] on icon at bounding box center [227, 70] width 8 height 9
click at [155, 72] on icon at bounding box center [155, 70] width 8 height 9
click at [115, 72] on icon "button" at bounding box center [116, 70] width 5 height 6
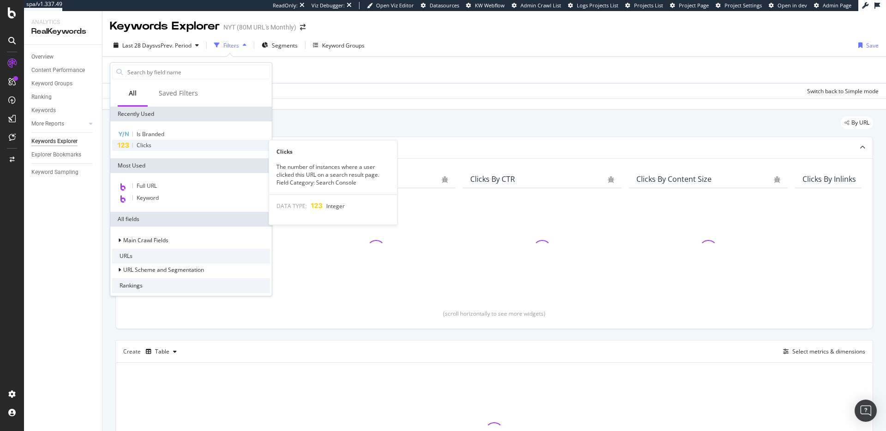
click at [155, 145] on div "Clicks" at bounding box center [191, 145] width 158 height 11
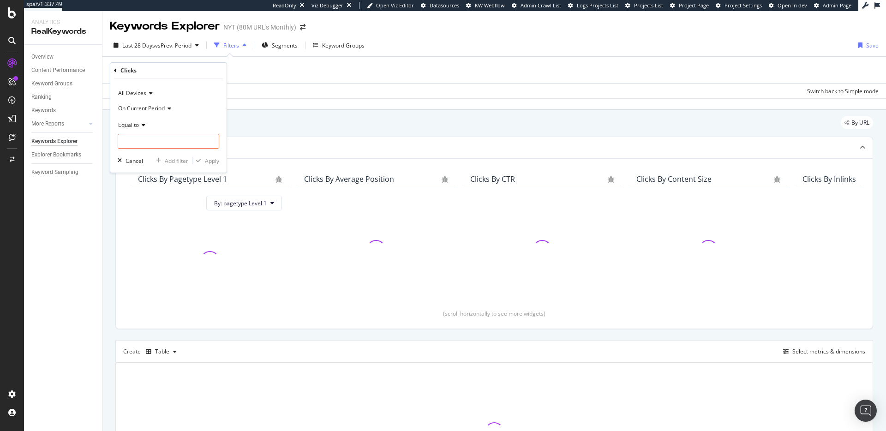
click at [164, 107] on span "On Current Period" at bounding box center [141, 108] width 47 height 8
click at [161, 114] on div "On Current Period" at bounding box center [169, 108] width 102 height 15
click at [144, 125] on icon at bounding box center [142, 125] width 6 height 6
click at [149, 185] on div "Greater than" at bounding box center [169, 191] width 99 height 12
click at [173, 140] on input "number" at bounding box center [169, 141] width 102 height 15
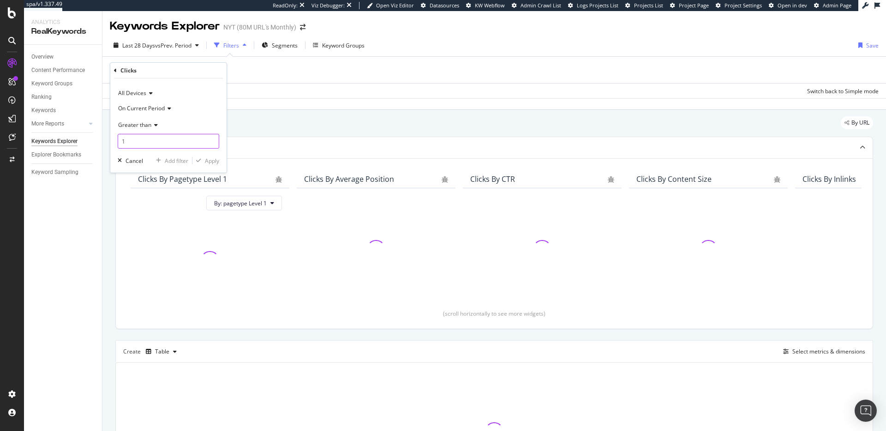
type input "10"
click at [206, 161] on div "Apply" at bounding box center [212, 161] width 14 height 8
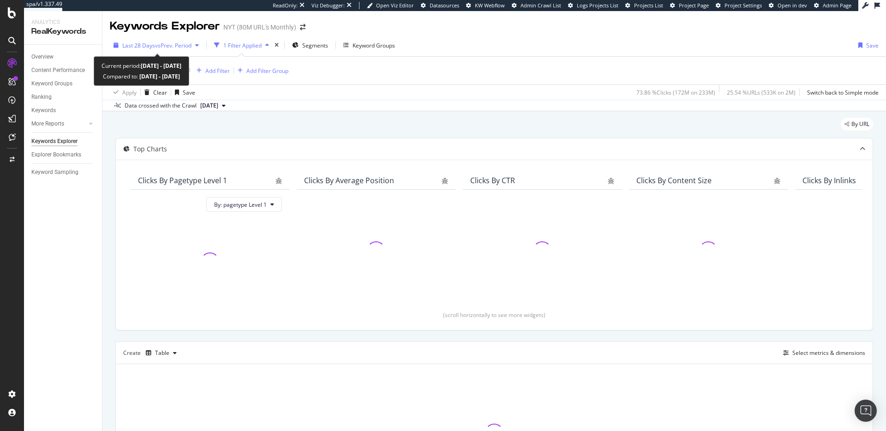
click at [172, 46] on span "vs Prev. Period" at bounding box center [173, 46] width 36 height 8
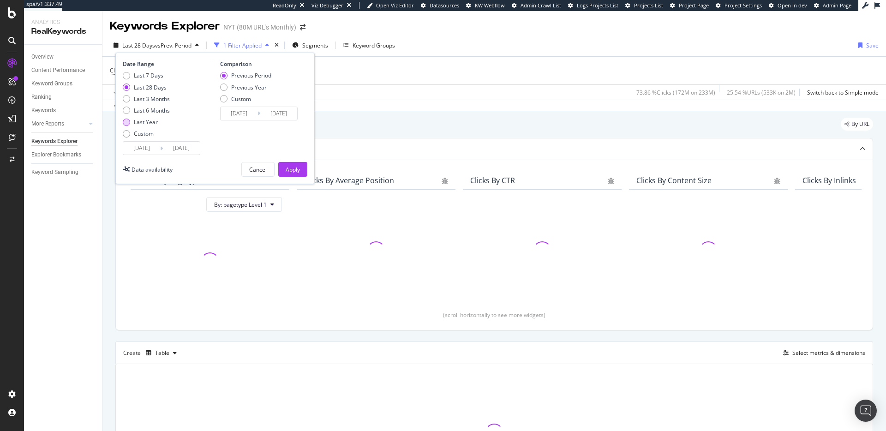
click at [152, 124] on div "Last Year" at bounding box center [146, 122] width 24 height 8
type input "[DATE]"
drag, startPoint x: 293, startPoint y: 167, endPoint x: 404, endPoint y: 132, distance: 116.2
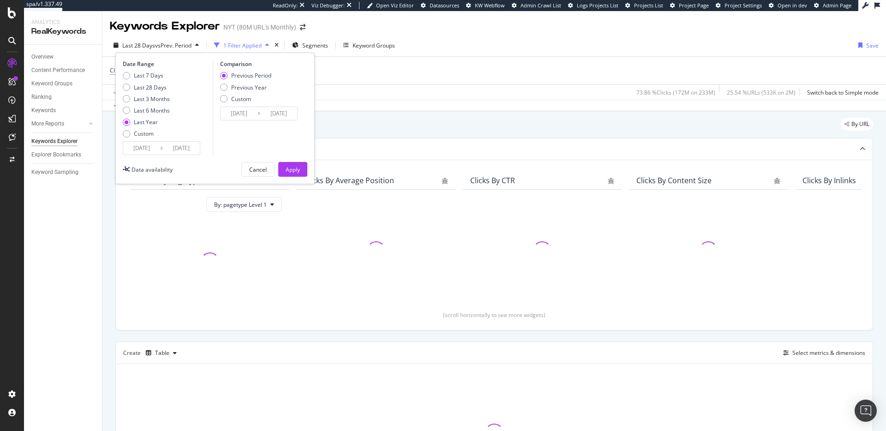
click at [294, 167] on div "Apply" at bounding box center [293, 170] width 14 height 8
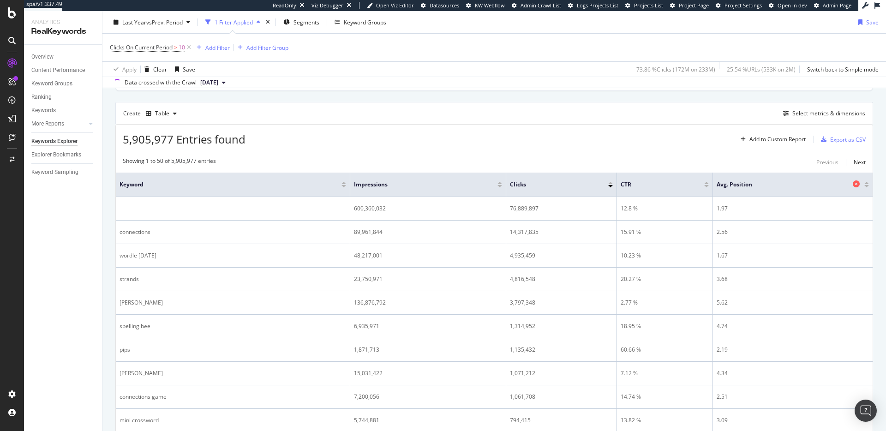
scroll to position [165, 0]
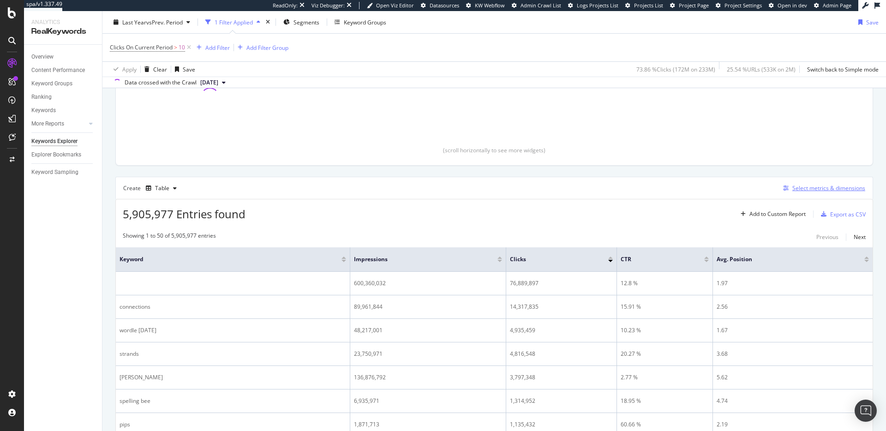
click at [807, 188] on div "Select metrics & dimensions" at bounding box center [828, 188] width 73 height 8
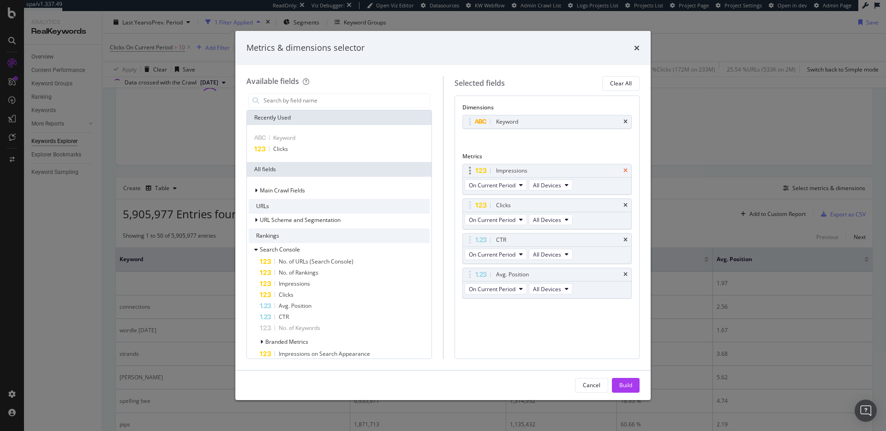
click at [623, 171] on icon "times" at bounding box center [625, 171] width 4 height 6
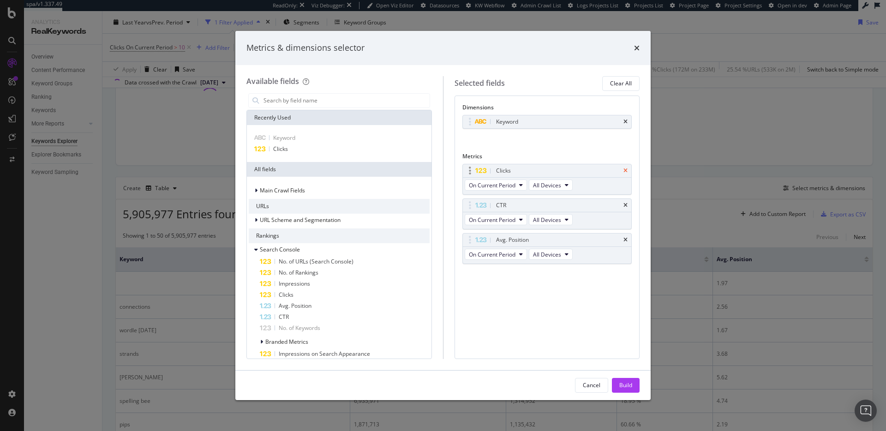
click at [623, 171] on icon "times" at bounding box center [625, 171] width 4 height 6
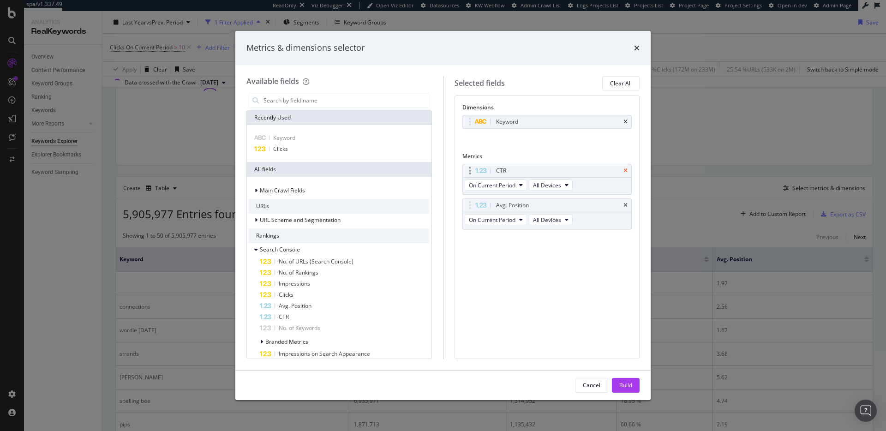
click at [623, 171] on icon "times" at bounding box center [625, 171] width 4 height 6
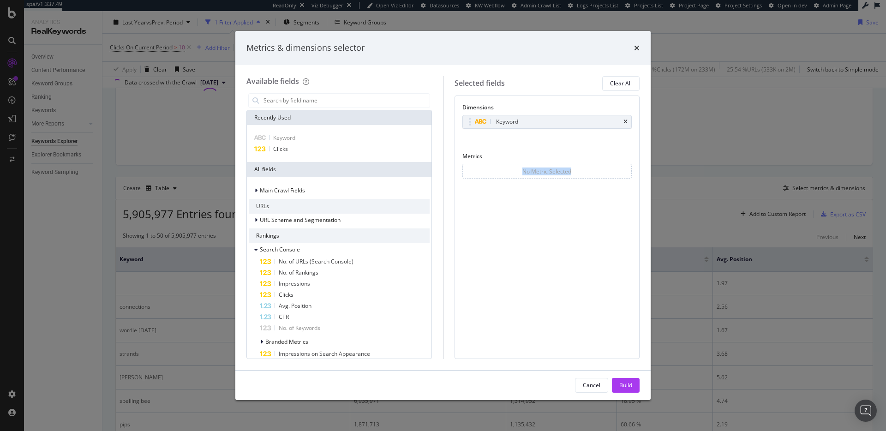
click at [623, 171] on div "No Metric Selected" at bounding box center [547, 171] width 170 height 15
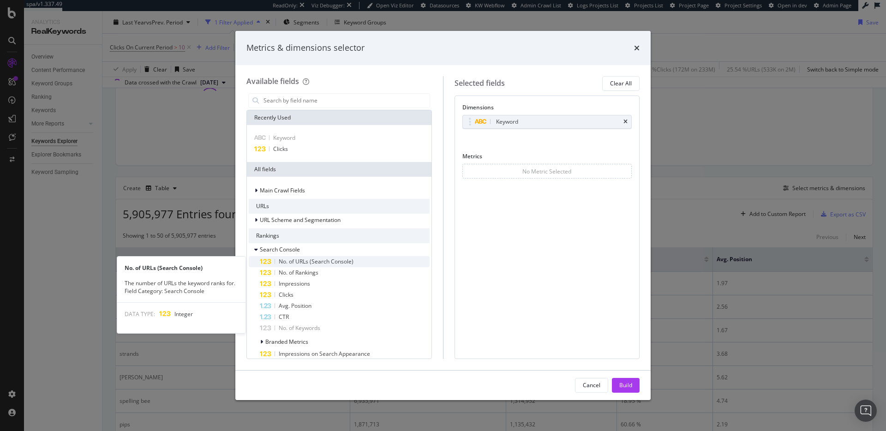
click at [336, 263] on span "No. of URLs (Search Console)" at bounding box center [316, 261] width 75 height 8
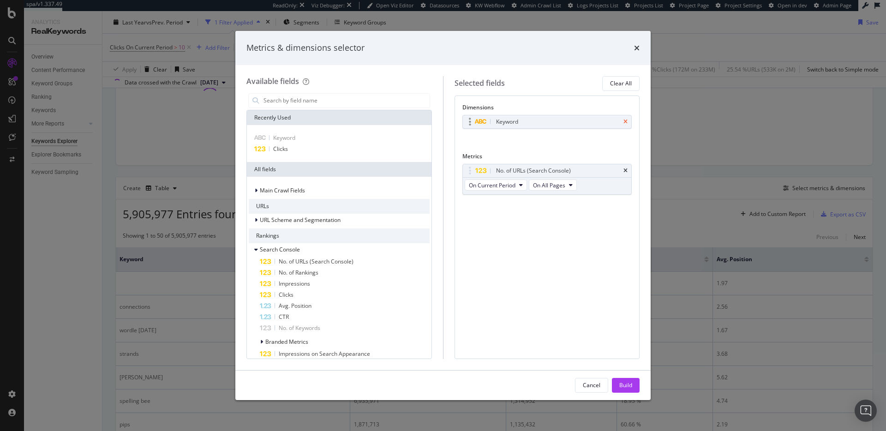
click at [626, 123] on icon "times" at bounding box center [625, 122] width 4 height 6
click at [618, 379] on button "Build" at bounding box center [626, 385] width 28 height 15
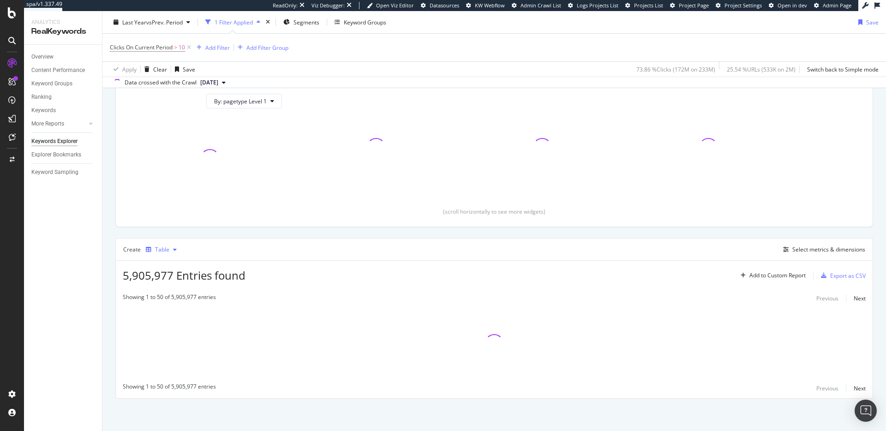
click at [162, 254] on div "Table" at bounding box center [161, 250] width 38 height 14
click at [169, 275] on div "Trend" at bounding box center [167, 281] width 42 height 12
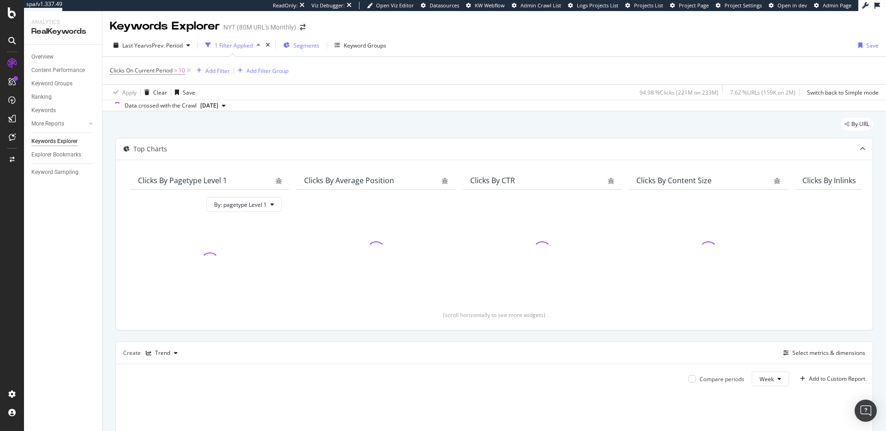
click at [311, 46] on span "Segments" at bounding box center [306, 46] width 26 height 8
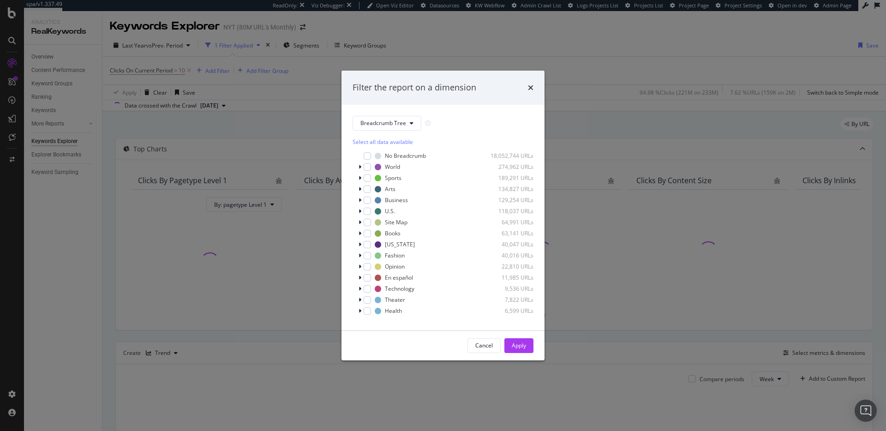
click at [402, 114] on div "Breadcrumb Tree Select all data available No Breadcrumb 18,052,744 URLs World 2…" at bounding box center [442, 218] width 203 height 226
click at [402, 120] on span "Breadcrumb Tree" at bounding box center [383, 123] width 46 height 8
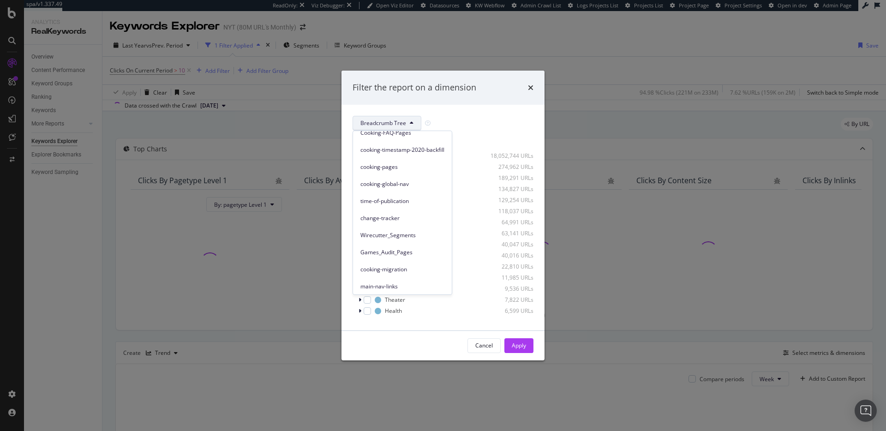
scroll to position [194, 0]
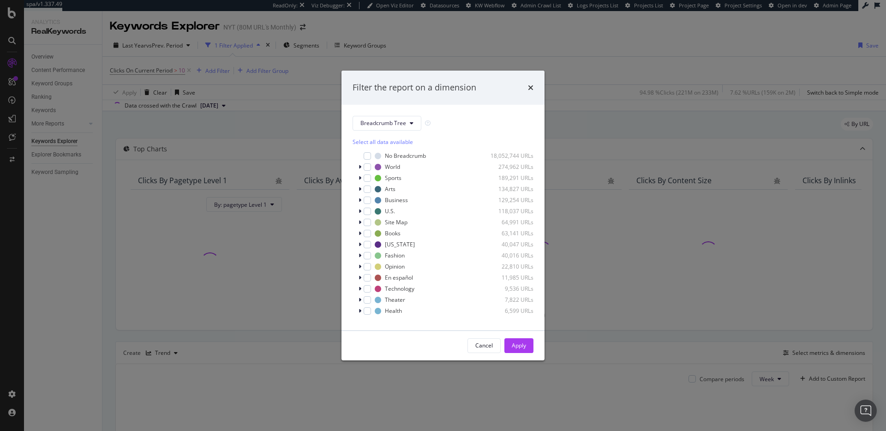
click at [626, 65] on div "Filter the report on a dimension Breadcrumb Tree Select all data available No B…" at bounding box center [443, 215] width 886 height 431
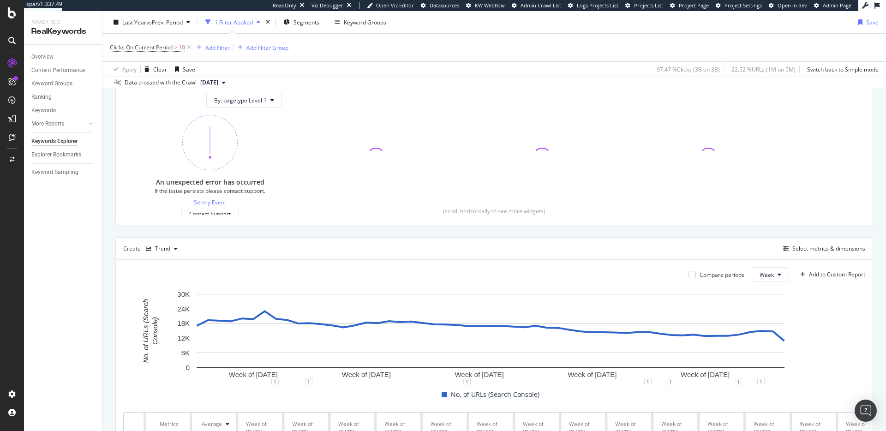
scroll to position [204, 0]
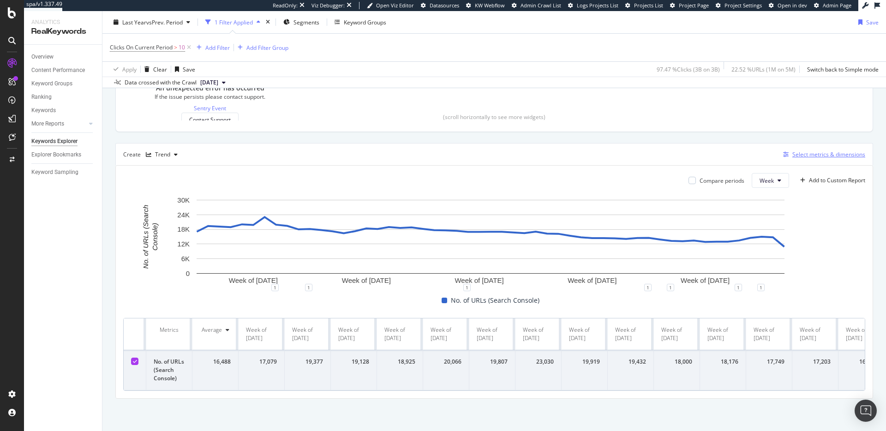
click at [793, 150] on div "Select metrics & dimensions" at bounding box center [828, 154] width 73 height 8
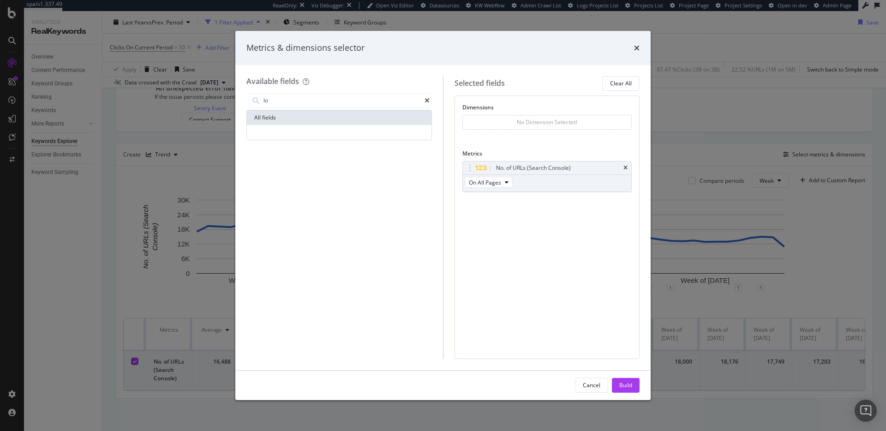
type input "l"
type input "visits"
click at [280, 177] on div "% Visits from Organic Search No. of Visits No. of URLs (Visits) Show 10 more ( …" at bounding box center [339, 155] width 185 height 60
click at [281, 174] on span "Show 10 more" at bounding box center [273, 173] width 34 height 8
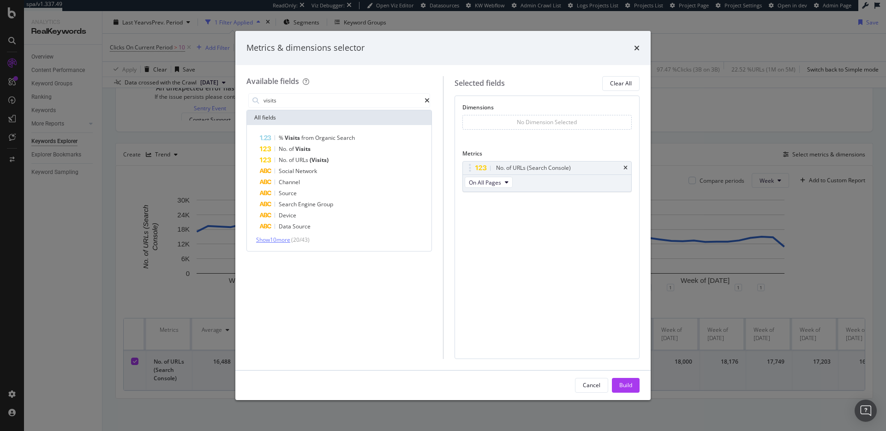
click at [290, 241] on span "Show 10 more" at bounding box center [273, 240] width 34 height 8
click at [280, 253] on span "Show 10 more" at bounding box center [273, 251] width 34 height 8
click at [283, 274] on span "Show 3 more" at bounding box center [271, 273] width 31 height 8
click at [518, 261] on div "Dimensions No Dimension Selected You can use this field as a dimension Metrics …" at bounding box center [546, 227] width 185 height 263
click at [425, 99] on icon "modal" at bounding box center [427, 100] width 5 height 6
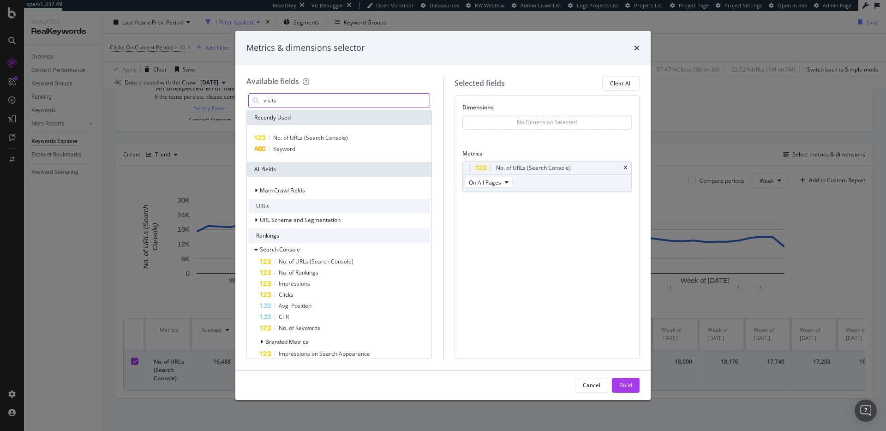
click at [345, 100] on input "visits" at bounding box center [346, 101] width 167 height 14
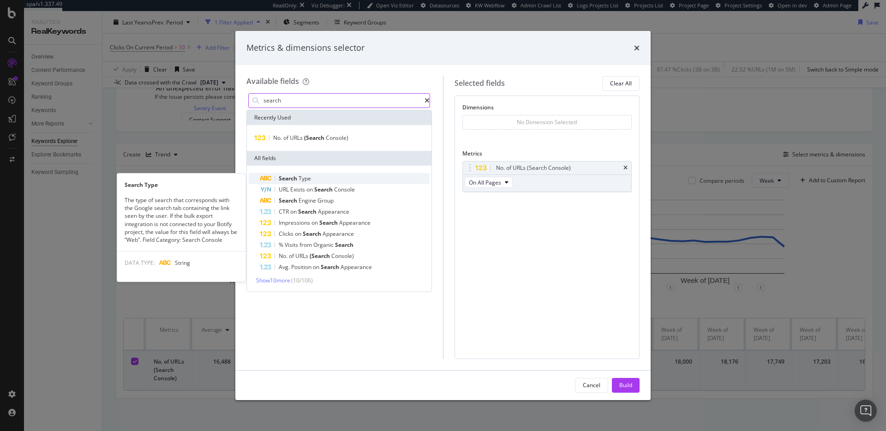
type input "search"
click at [313, 173] on div "Search Type" at bounding box center [345, 178] width 170 height 11
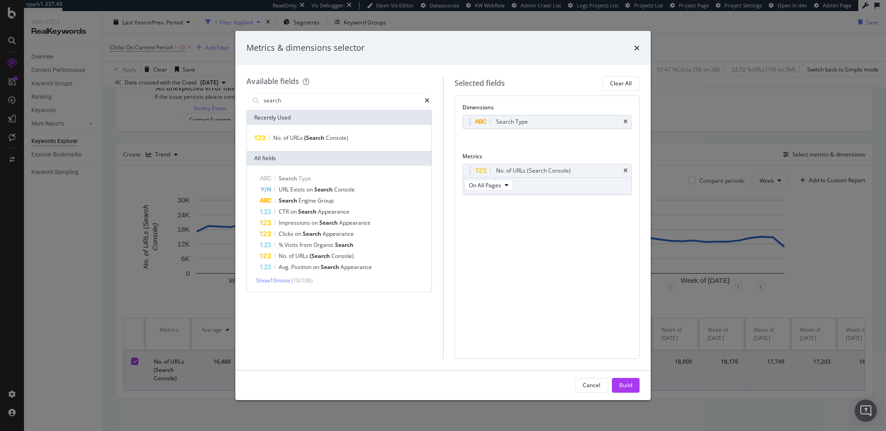
click at [633, 51] on div "Metrics & dimensions selector" at bounding box center [442, 48] width 393 height 12
click at [634, 50] on icon "times" at bounding box center [637, 47] width 6 height 7
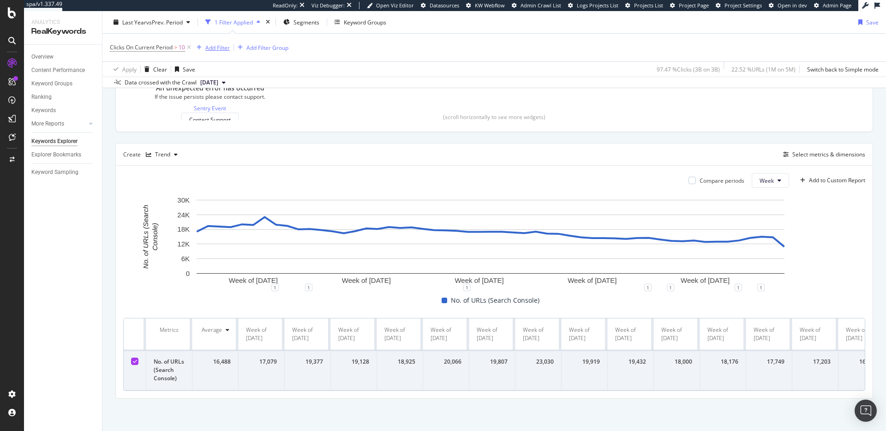
click at [221, 48] on div "Add Filter" at bounding box center [217, 47] width 24 height 8
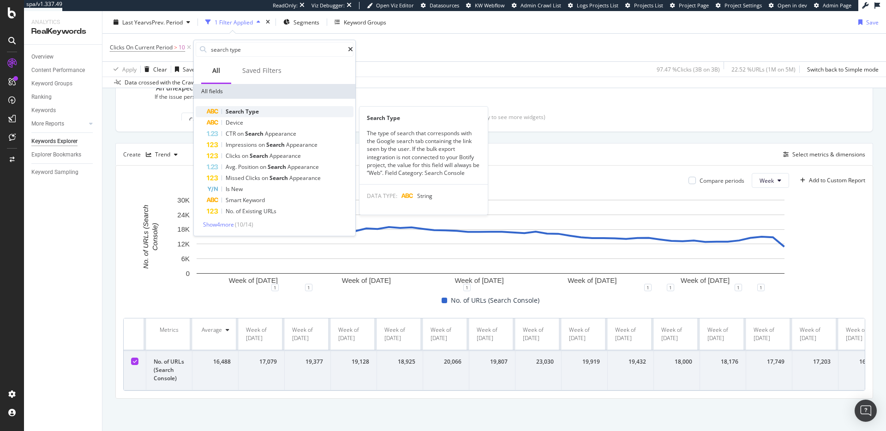
type input "search type"
click at [258, 107] on div "Search Type" at bounding box center [280, 111] width 147 height 11
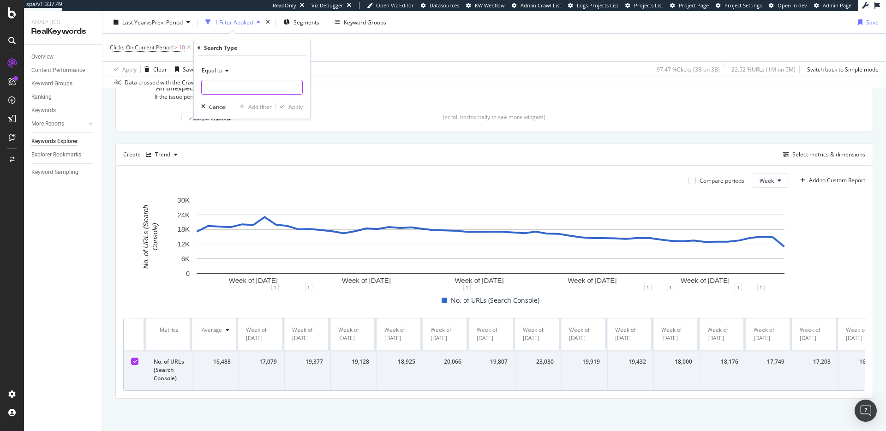
click at [260, 83] on input "text" at bounding box center [252, 87] width 101 height 15
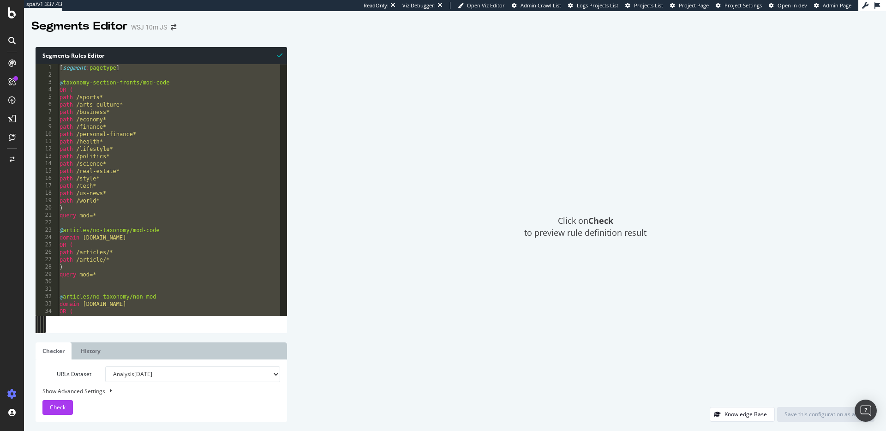
click at [760, 66] on div "Click on Check to preview rule definition result" at bounding box center [585, 227] width 578 height 360
